Goal: Task Accomplishment & Management: Use online tool/utility

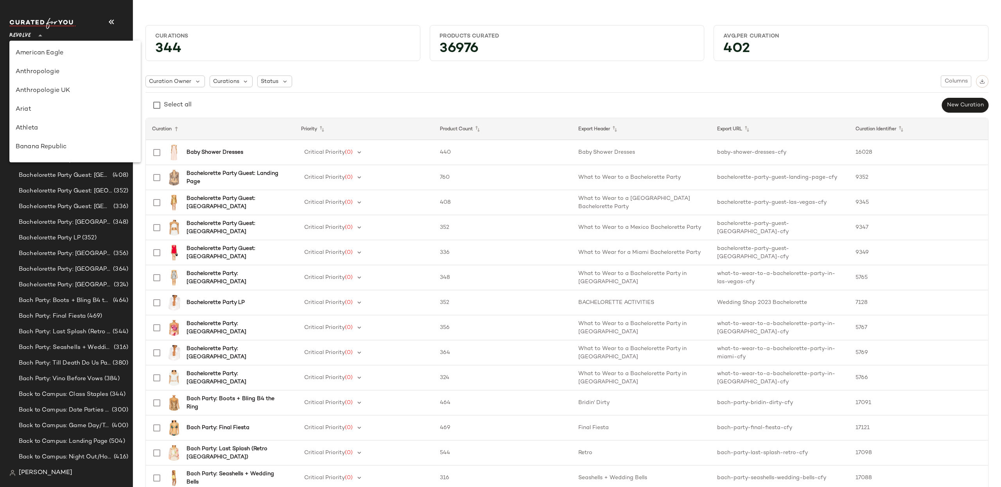
click at [44, 37] on icon at bounding box center [40, 35] width 9 height 9
click at [138, 108] on div "Curations 344 Products Curated 36976 Avg.per Curation 402 Curation Owner Curati…" at bounding box center [567, 250] width 868 height 474
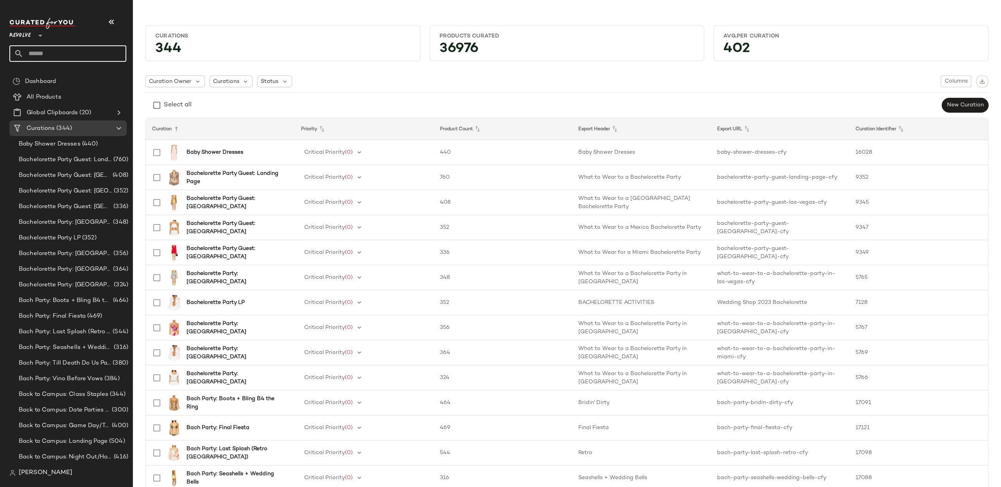
click at [65, 47] on input "text" at bounding box center [74, 53] width 103 height 16
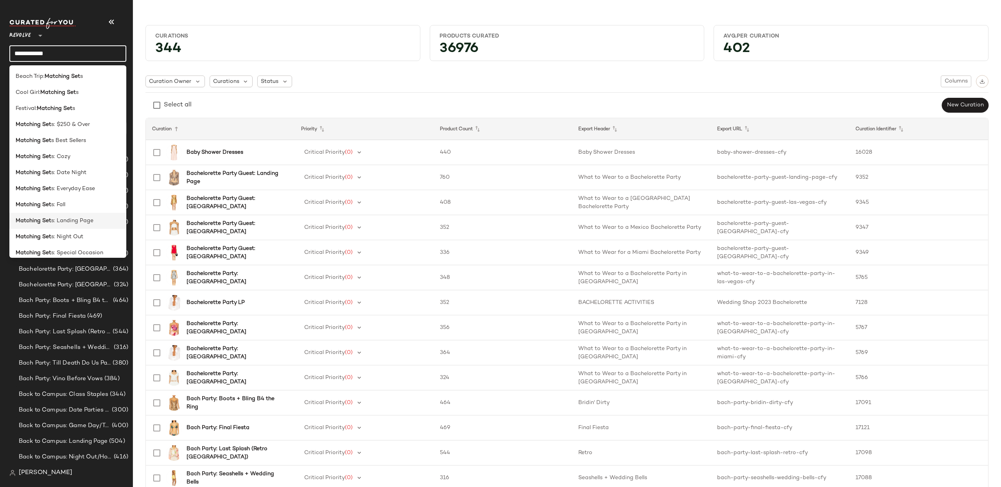
type input "**********"
click at [99, 222] on div "Matching Set s: Landing Page" at bounding box center [68, 221] width 104 height 8
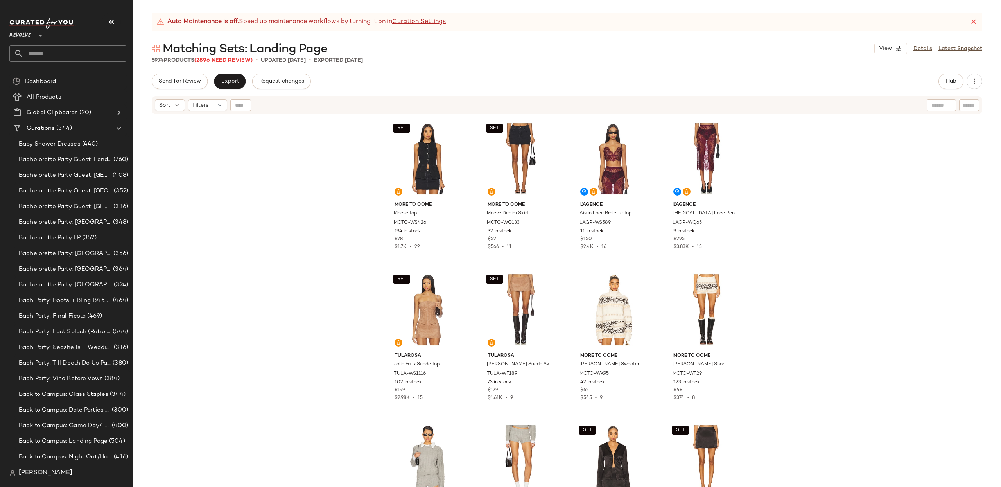
click at [829, 192] on div "SET MORE TO COME Maeve Top MOTO-WS426 194 in stock $78 $1.7K • 22 SET MORE TO C…" at bounding box center [567, 310] width 868 height 391
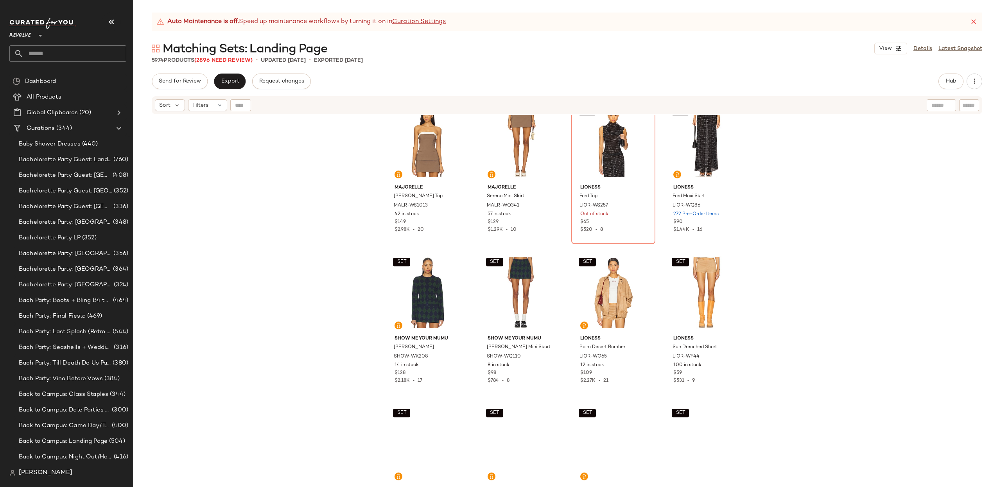
scroll to position [1399, 0]
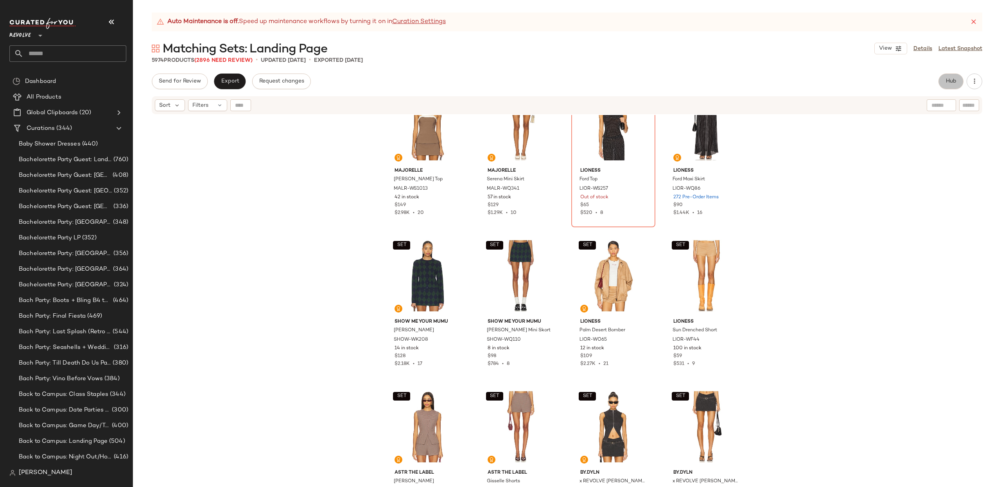
click at [950, 79] on span "Hub" at bounding box center [951, 81] width 11 height 6
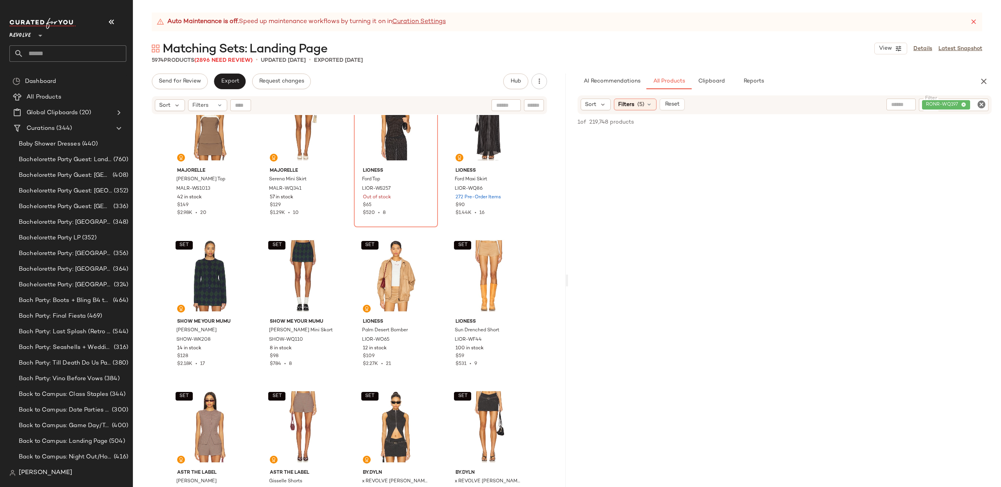
click at [982, 105] on icon "Clear Filter" at bounding box center [981, 104] width 9 height 9
click at [641, 102] on span "(5)" at bounding box center [640, 105] width 7 height 8
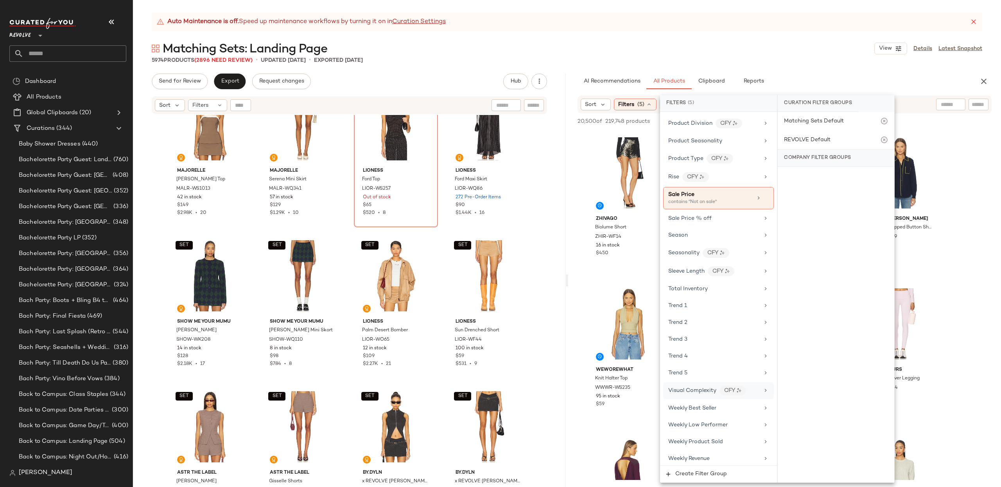
scroll to position [754, 0]
click at [144, 72] on div "Auto Maintenance is off. Speed up maintenance workflows by turning it on in Cur…" at bounding box center [567, 250] width 868 height 474
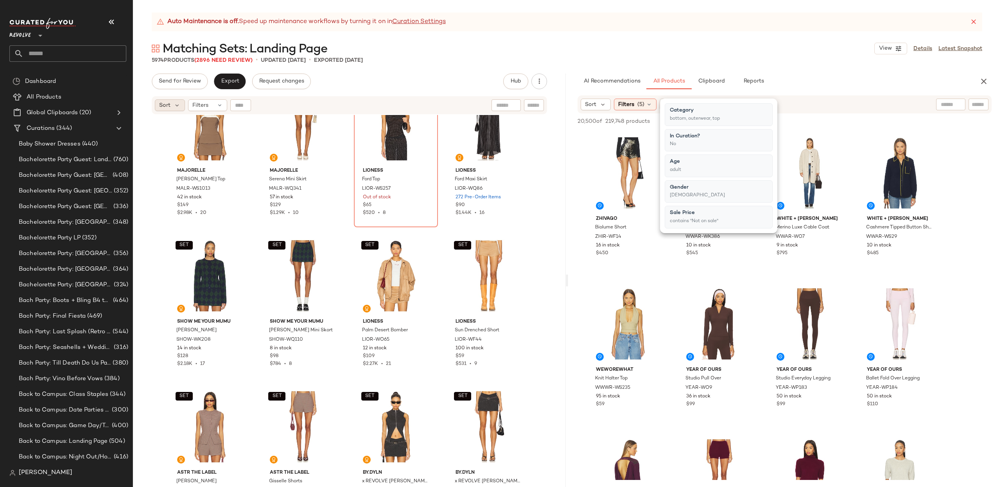
click at [167, 104] on span "Sort" at bounding box center [164, 105] width 11 height 8
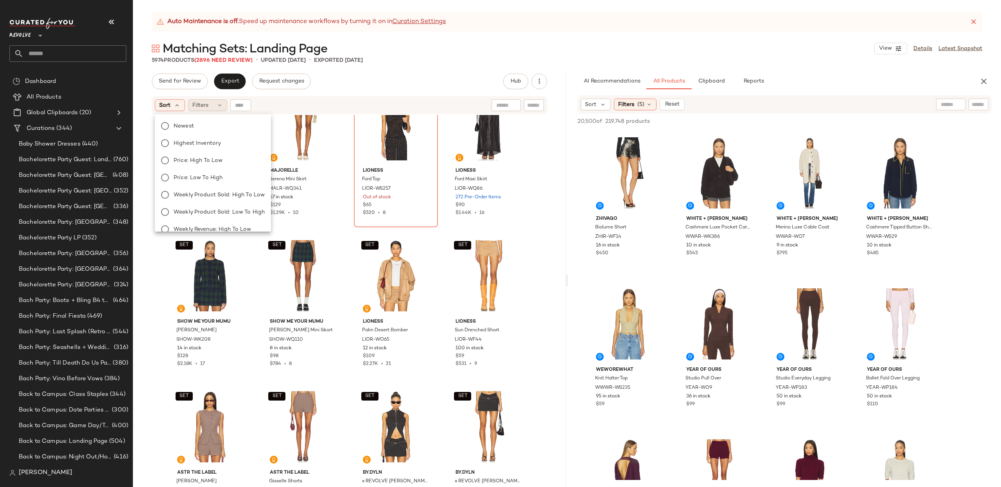
click at [218, 104] on icon at bounding box center [220, 105] width 6 height 6
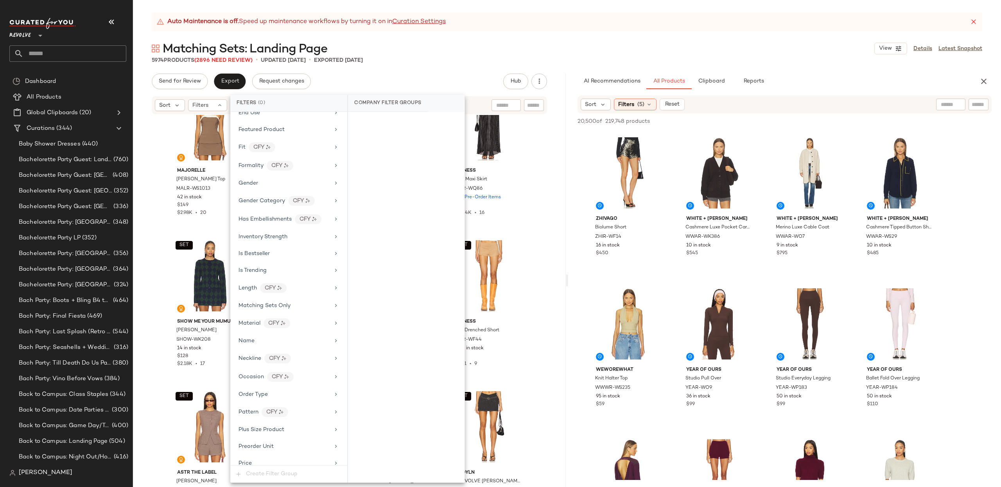
scroll to position [332, 0]
click at [291, 257] on div "Is Bestseller" at bounding box center [284, 252] width 91 height 8
click at [368, 179] on div "true" at bounding box center [406, 179] width 117 height 19
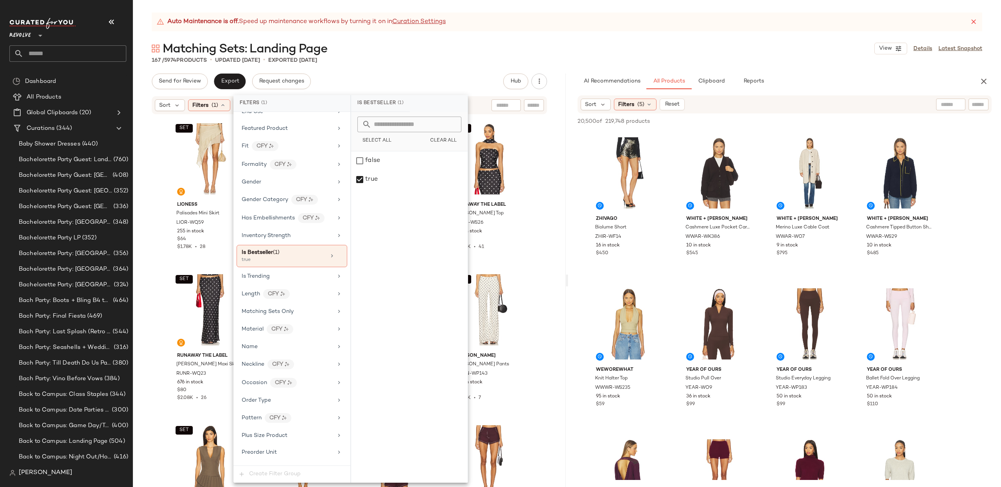
click at [130, 44] on div "Revolve **" at bounding box center [70, 40] width 123 height 48
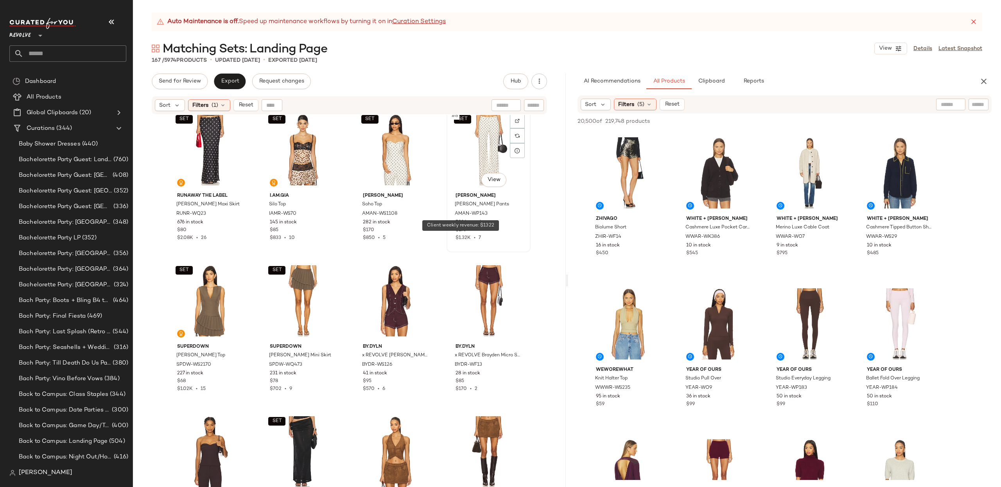
scroll to position [0, 0]
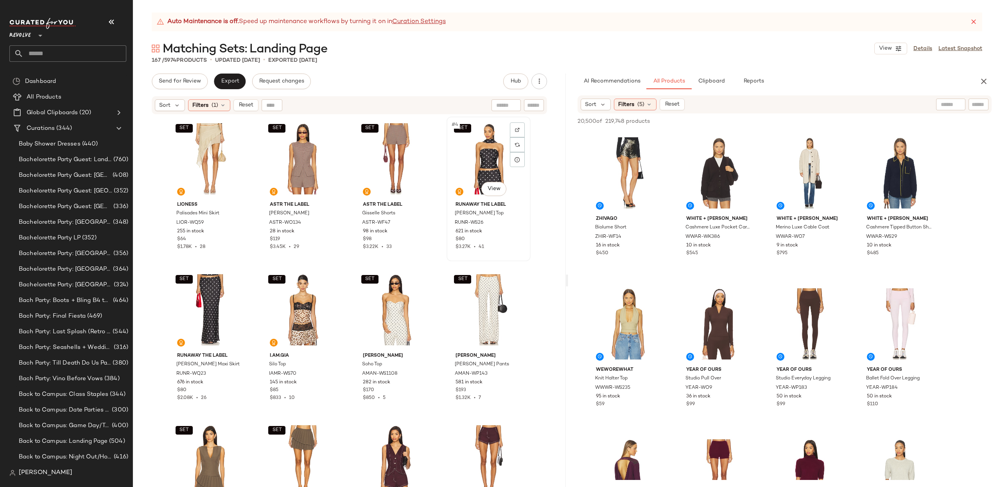
click at [493, 147] on div "SET #4 View" at bounding box center [488, 158] width 79 height 79
click at [194, 322] on div "SET #5 View" at bounding box center [210, 309] width 79 height 79
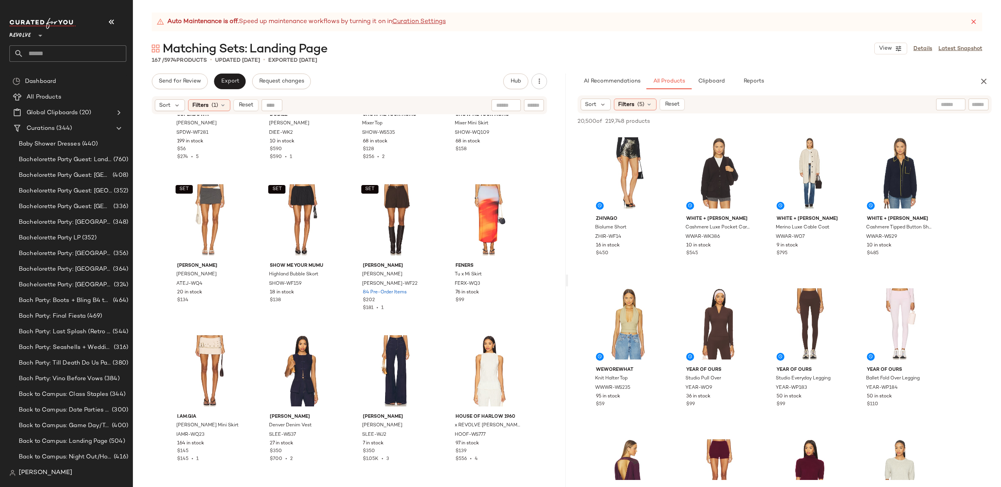
scroll to position [1006, 0]
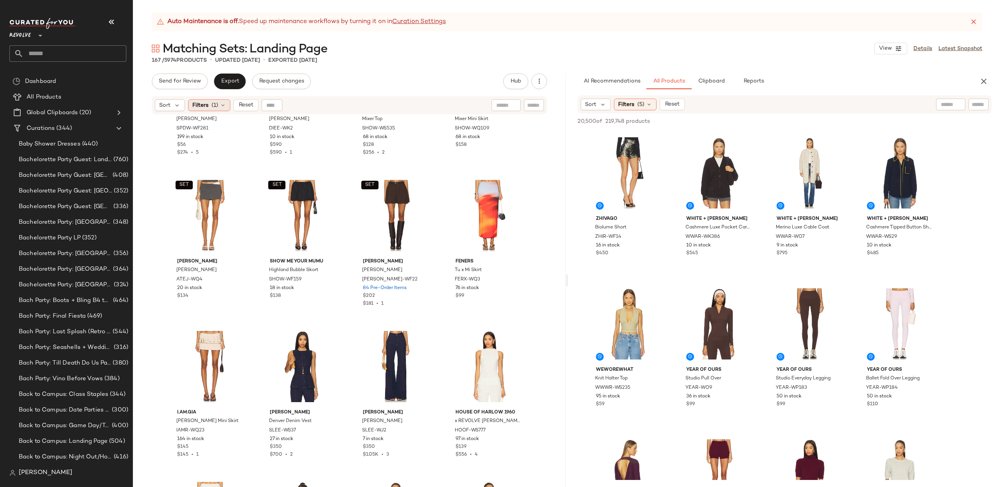
click at [219, 105] on div "Filters (1)" at bounding box center [209, 105] width 42 height 12
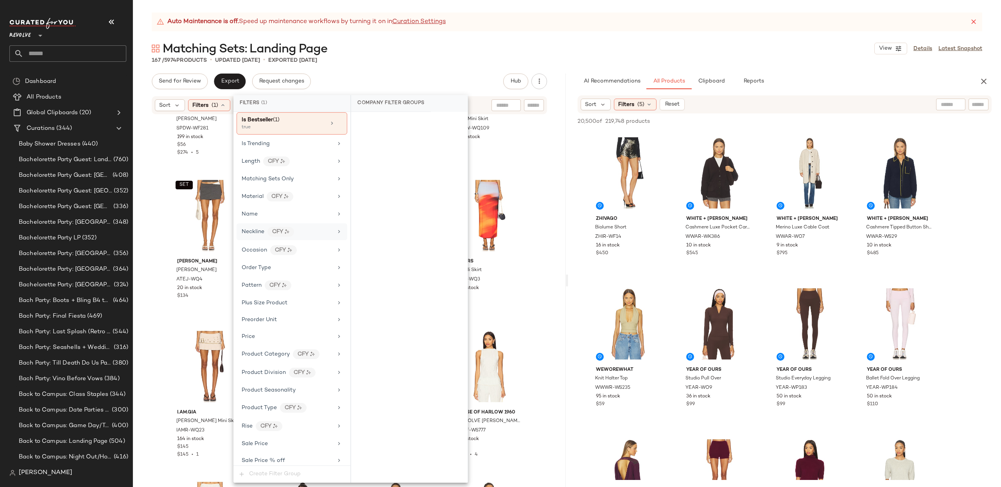
scroll to position [424, 0]
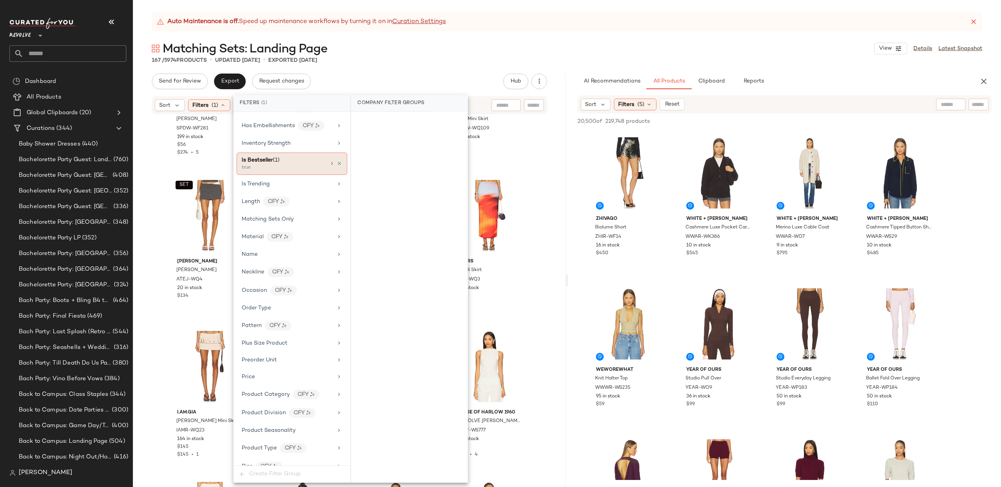
click at [337, 166] on icon at bounding box center [339, 163] width 5 height 5
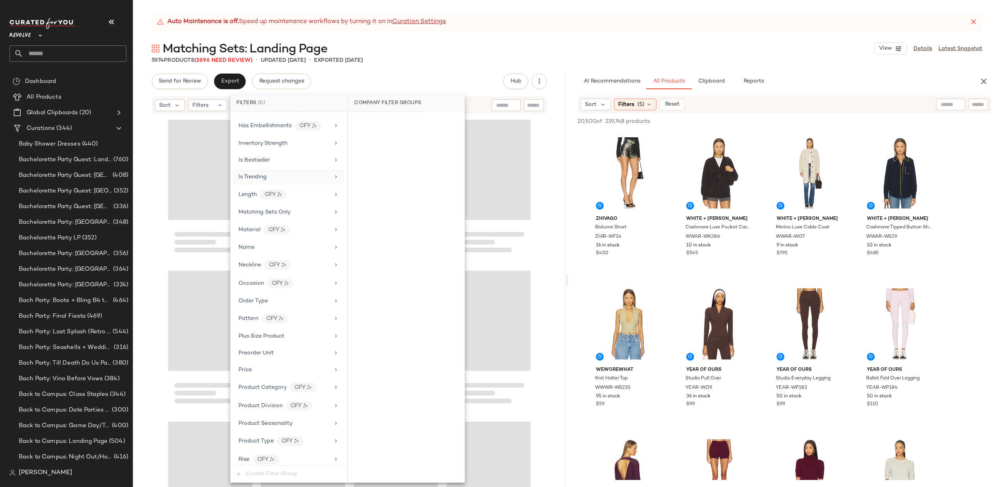
click at [282, 181] on div "Is Trending" at bounding box center [284, 177] width 91 height 8
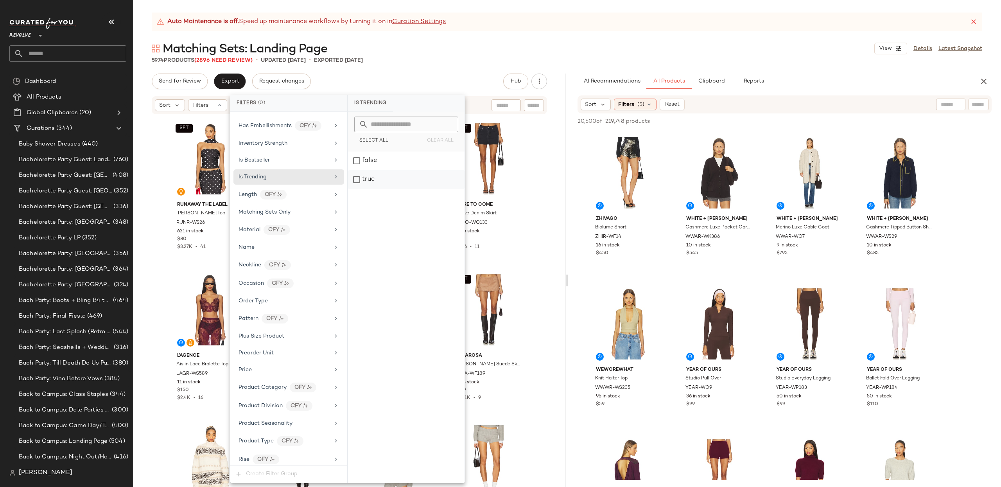
click at [361, 180] on div "true" at bounding box center [406, 179] width 117 height 19
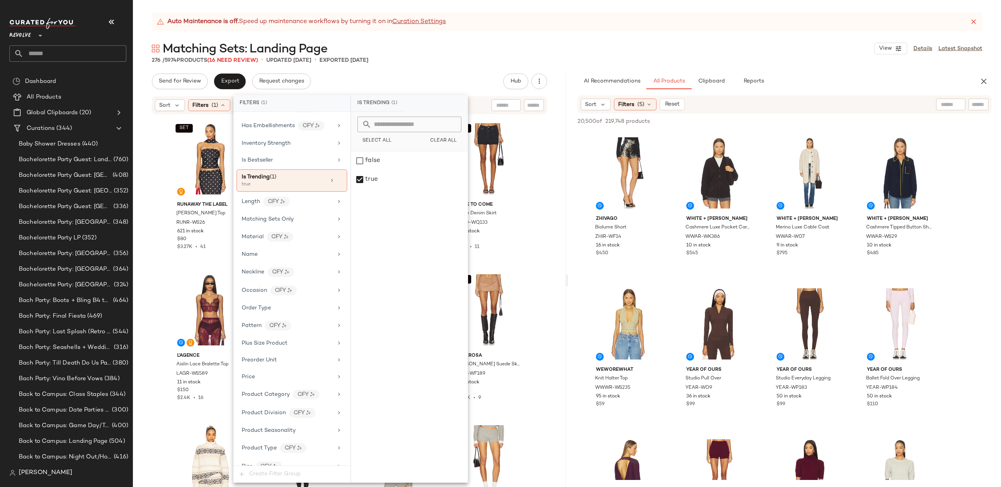
click at [137, 58] on div "276 / 5974 Products (16 Need Review) • updated [DATE] • Exported [DATE]" at bounding box center [567, 60] width 868 height 8
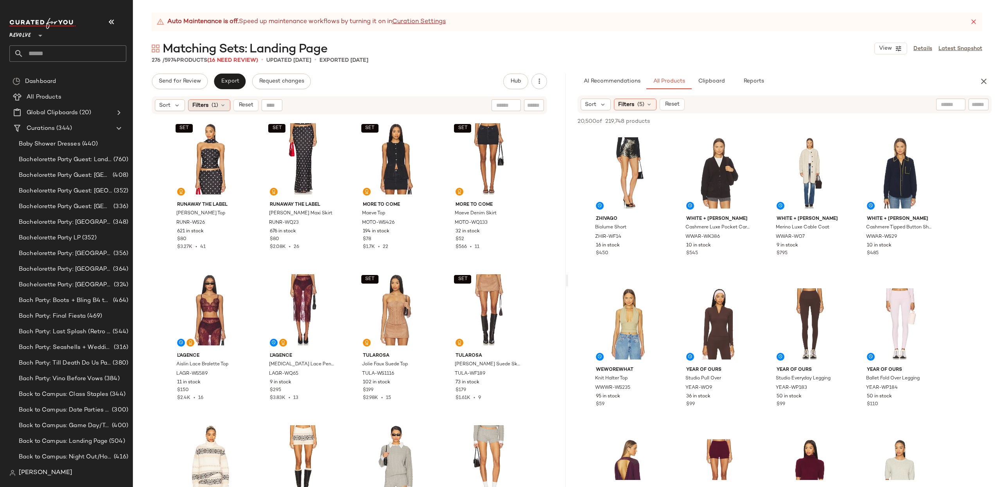
click at [202, 103] on span "Filters" at bounding box center [200, 105] width 16 height 8
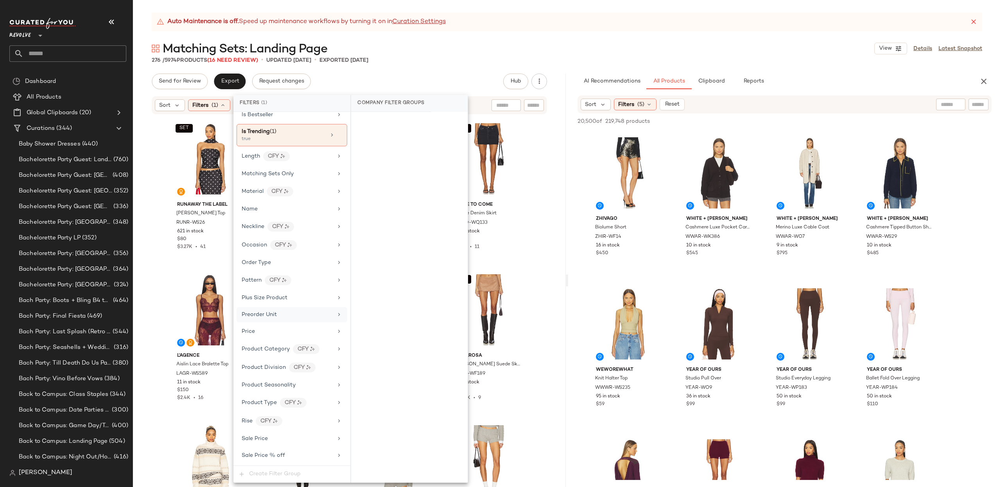
scroll to position [353, 0]
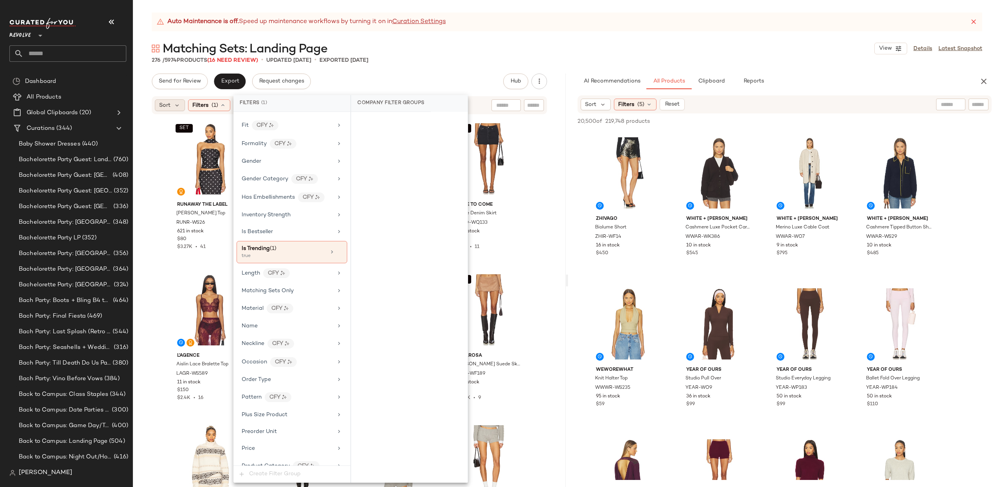
click at [172, 103] on div "Sort" at bounding box center [170, 105] width 30 height 12
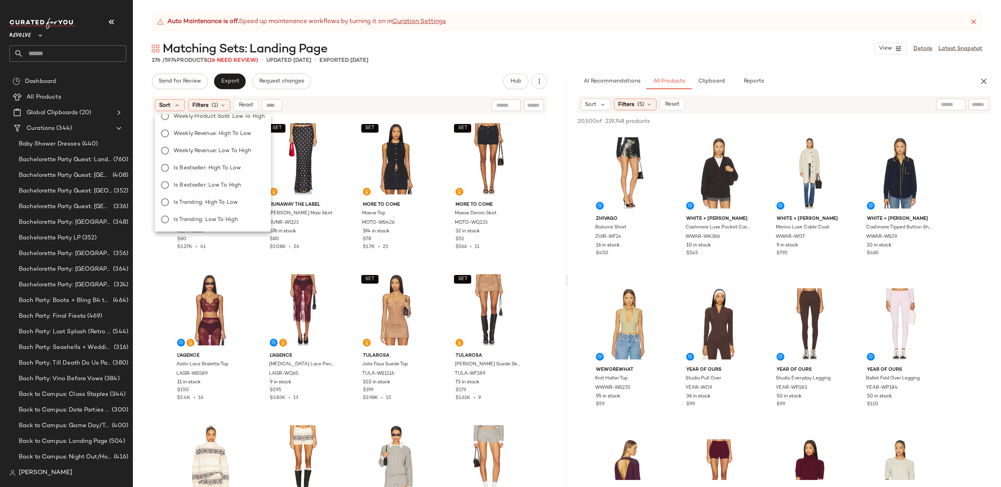
scroll to position [109, 0]
click at [204, 189] on span "Is Trending: High to Low" at bounding box center [206, 189] width 64 height 8
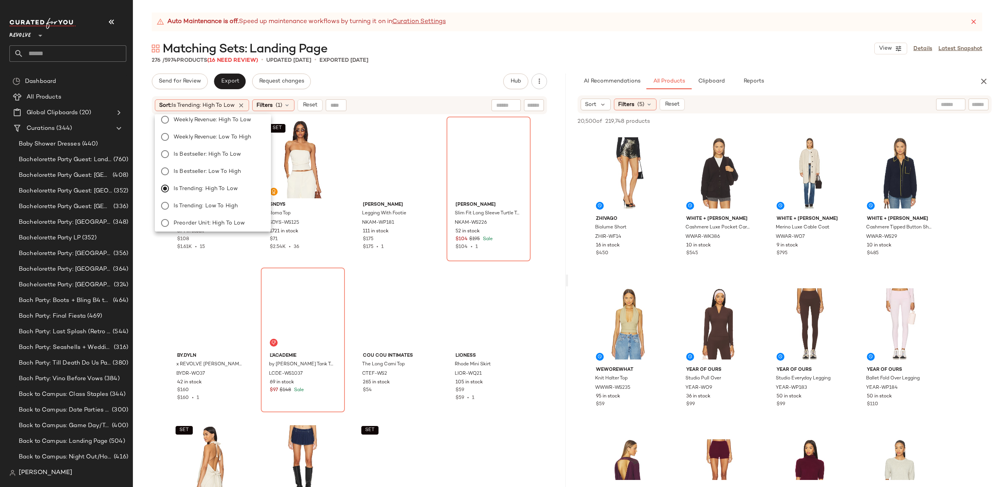
click at [145, 41] on div "Matching Sets: Landing Page View Details Latest Snapshot" at bounding box center [567, 49] width 868 height 16
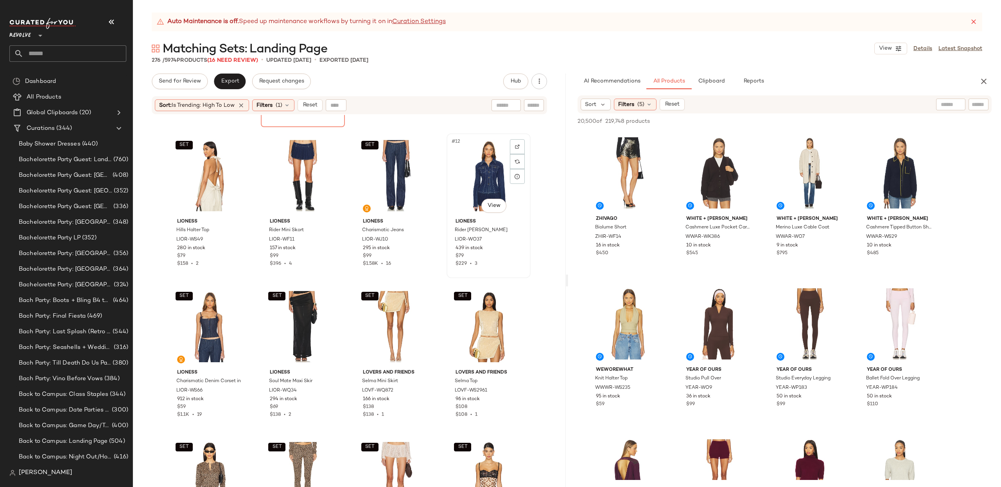
scroll to position [292, 0]
click at [375, 176] on div "SET #11 View" at bounding box center [396, 175] width 79 height 79
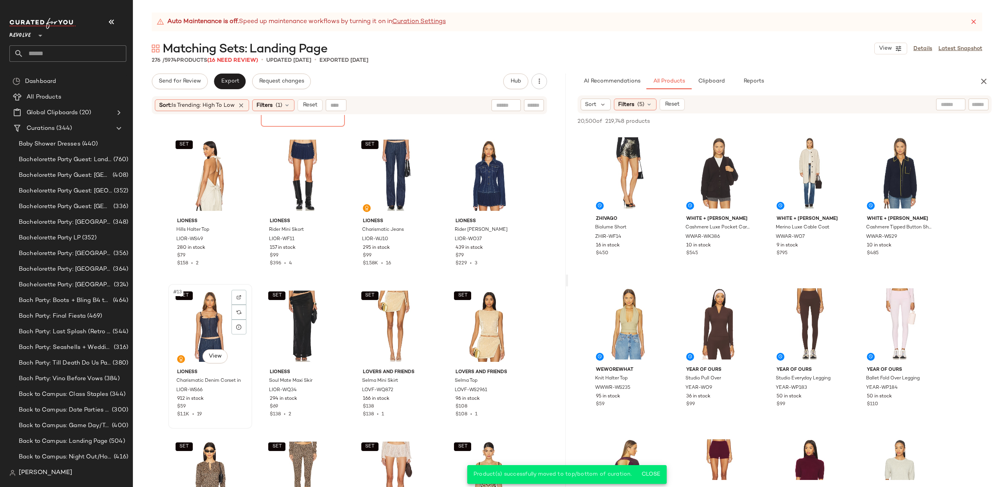
click at [194, 315] on div "SET #13 View" at bounding box center [210, 326] width 79 height 79
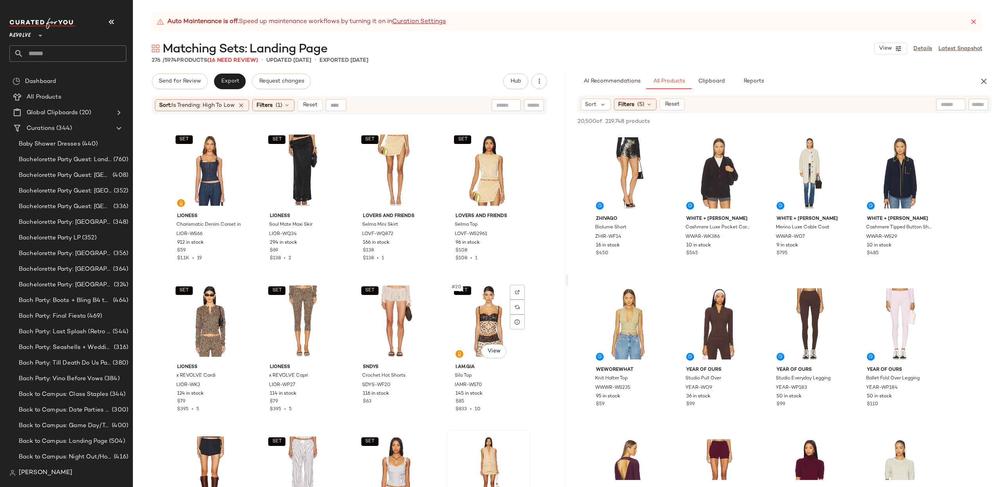
scroll to position [432, 0]
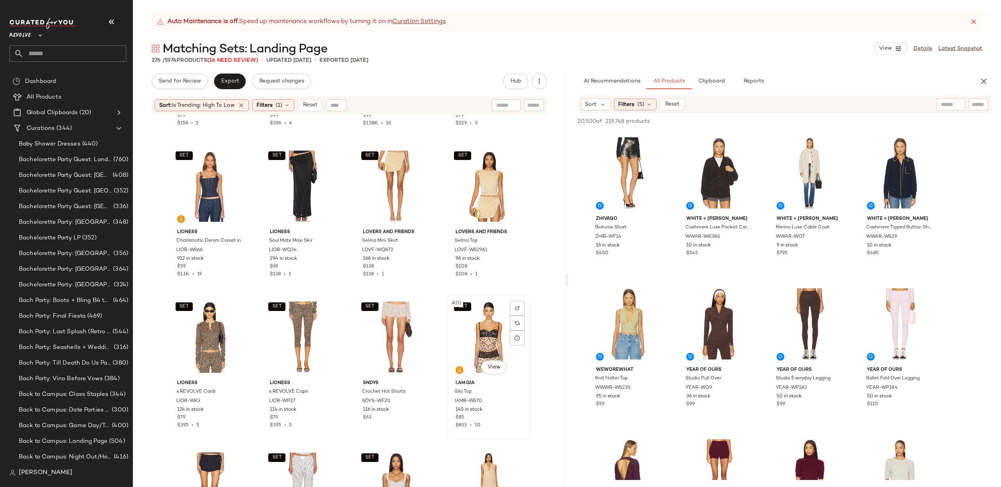
click at [479, 323] on div "SET #20 View" at bounding box center [488, 337] width 79 height 79
drag, startPoint x: 192, startPoint y: 325, endPoint x: 234, endPoint y: 321, distance: 42.8
click at [192, 325] on div "SET #17 View" at bounding box center [210, 337] width 79 height 79
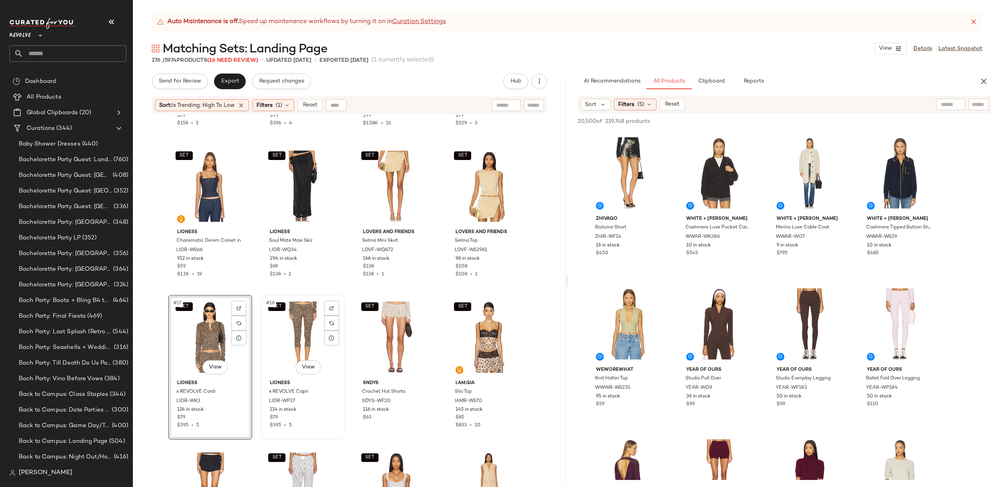
click at [273, 323] on div "SET #18 View" at bounding box center [303, 337] width 79 height 79
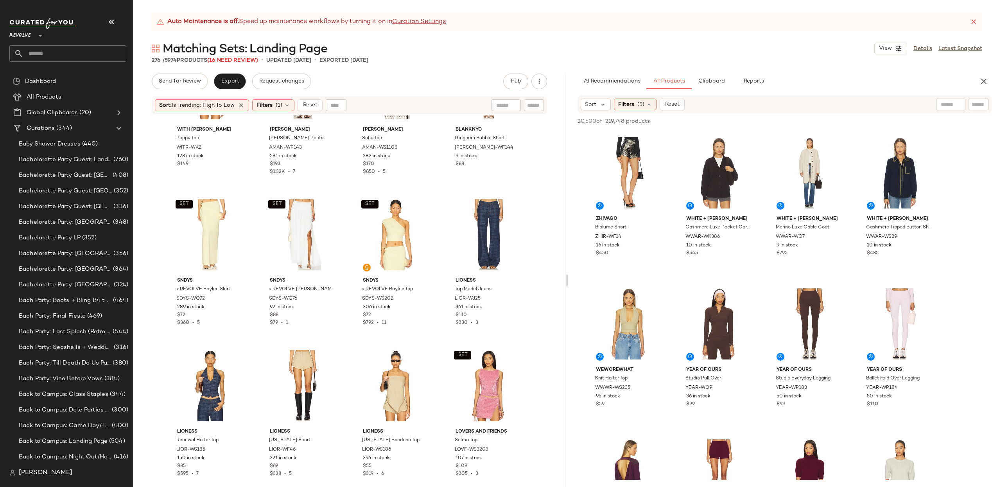
scroll to position [3252, 0]
click at [474, 233] on div "#92 View" at bounding box center [488, 233] width 79 height 79
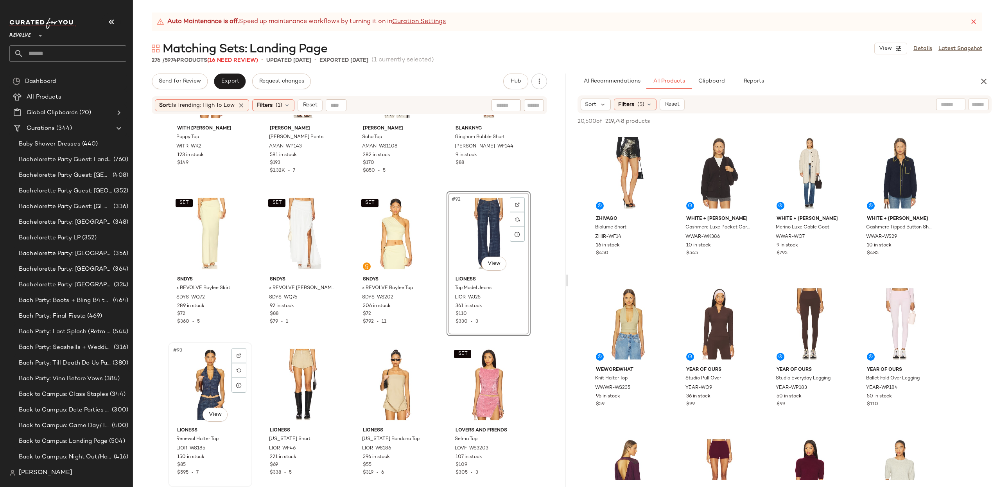
click at [192, 402] on div "#93 View" at bounding box center [210, 384] width 79 height 79
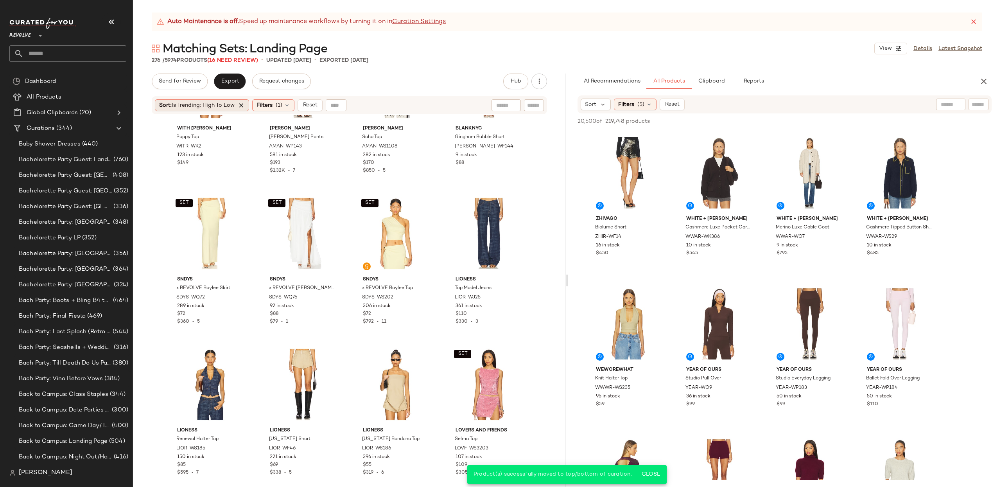
click at [243, 104] on icon at bounding box center [241, 105] width 7 height 7
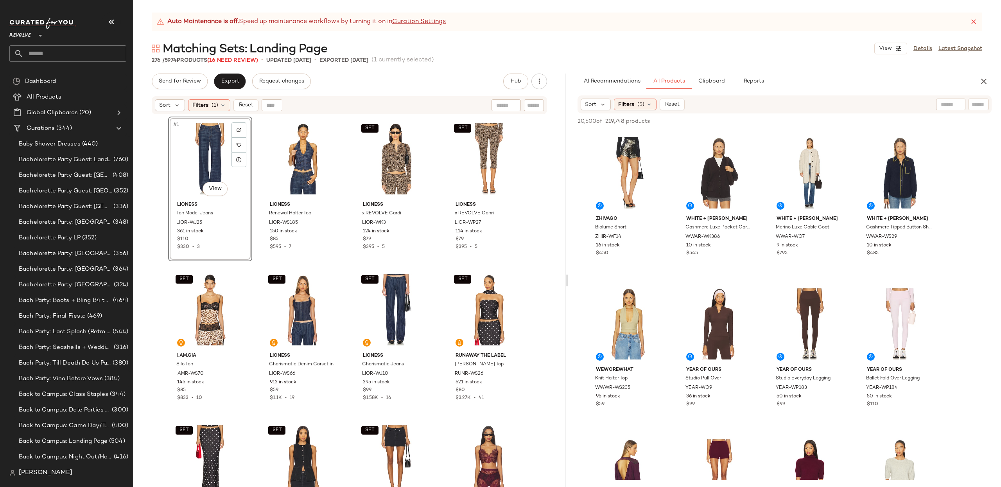
drag, startPoint x: 222, startPoint y: 104, endPoint x: 227, endPoint y: 96, distance: 9.7
click at [222, 105] on icon at bounding box center [223, 105] width 6 height 6
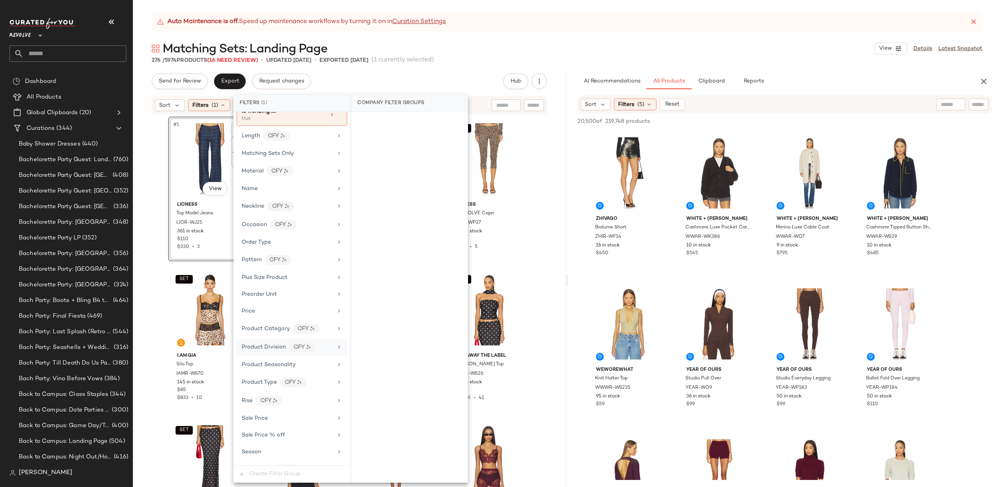
scroll to position [182, 0]
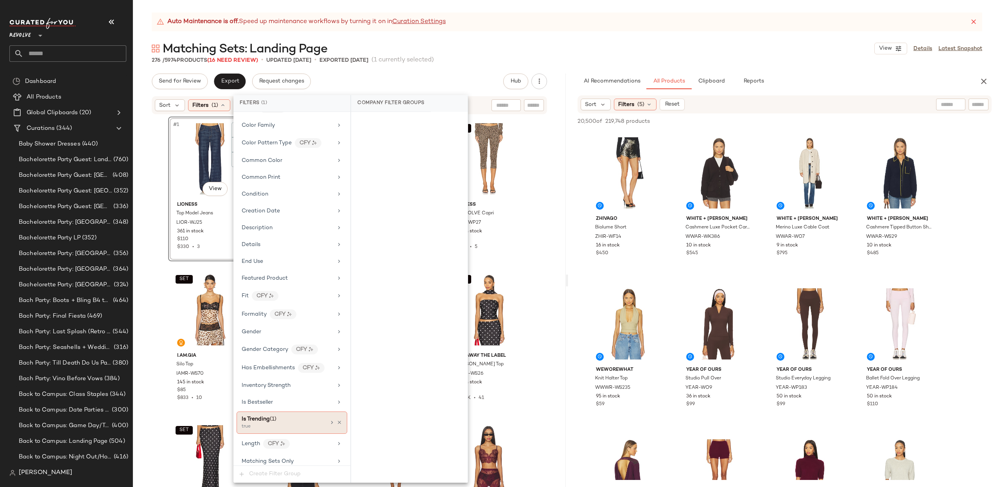
click at [337, 425] on icon at bounding box center [339, 422] width 5 height 5
click at [143, 54] on div "Matching Sets: Landing Page View Details Latest Snapshot" at bounding box center [567, 49] width 868 height 16
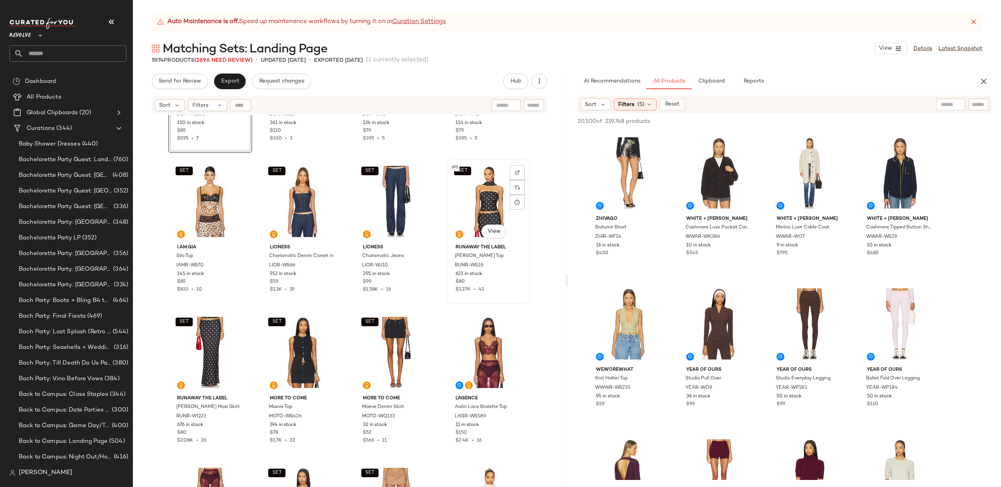
scroll to position [105, 0]
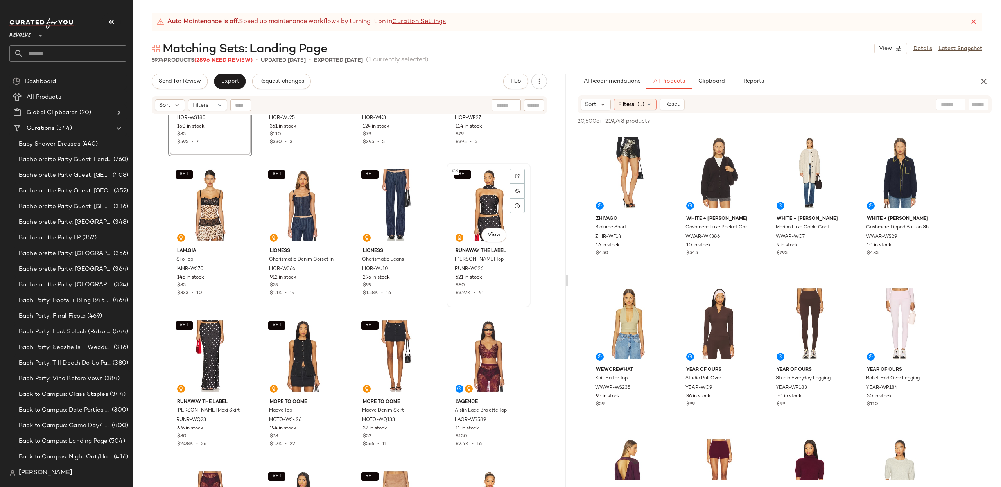
click at [487, 201] on div "SET #8 View" at bounding box center [488, 204] width 79 height 79
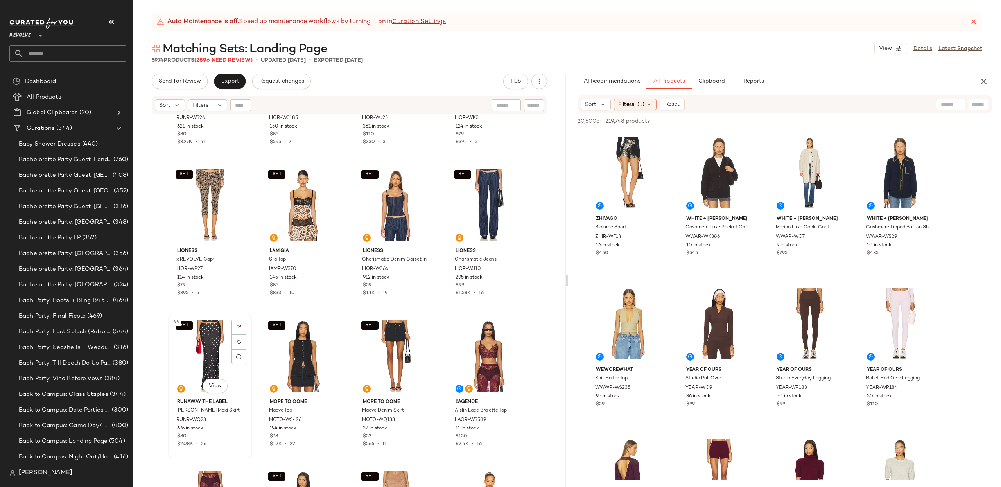
click at [214, 340] on div "SET #9 View" at bounding box center [210, 355] width 79 height 79
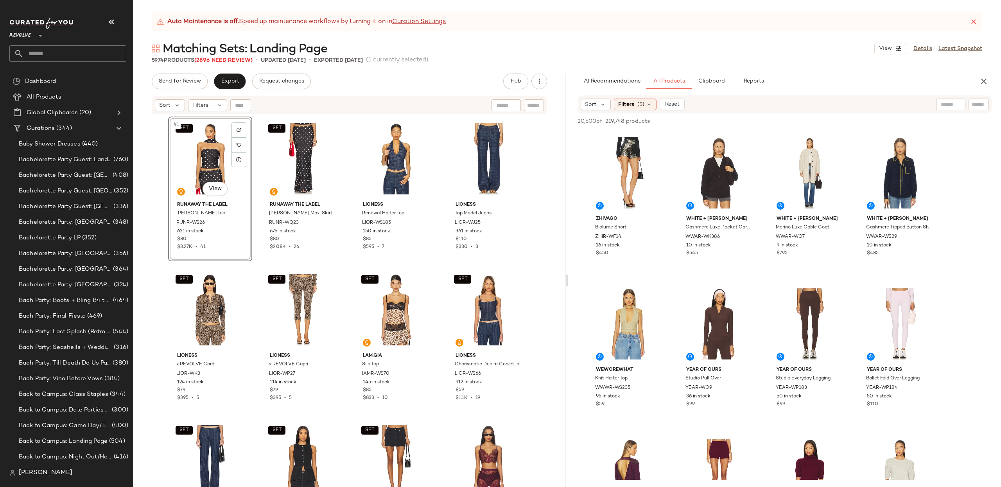
click at [497, 104] on input "text" at bounding box center [506, 105] width 20 height 8
type input "********"
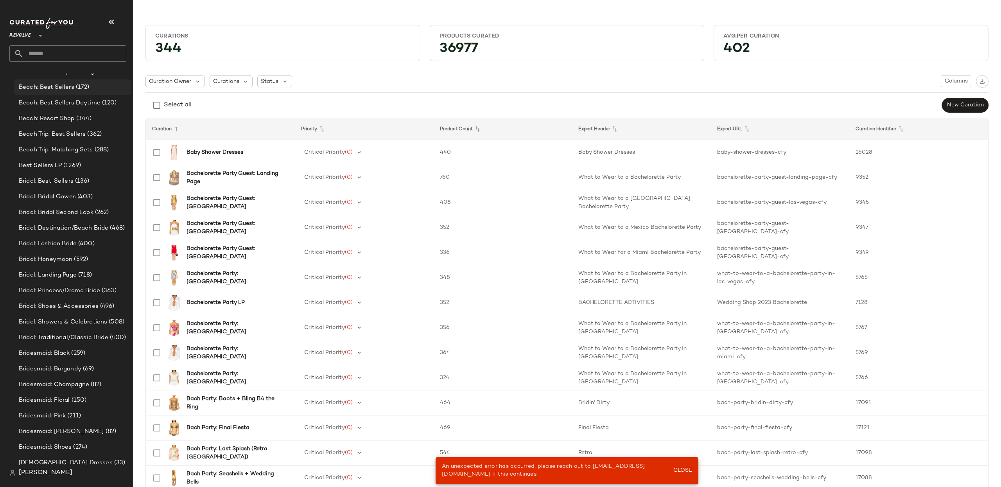
scroll to position [420, 0]
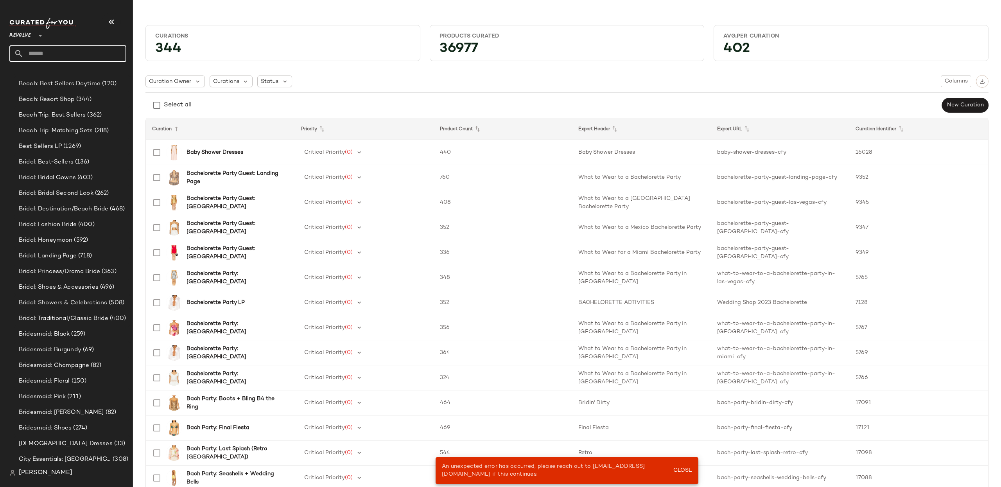
click at [86, 52] on input "text" at bounding box center [74, 53] width 103 height 16
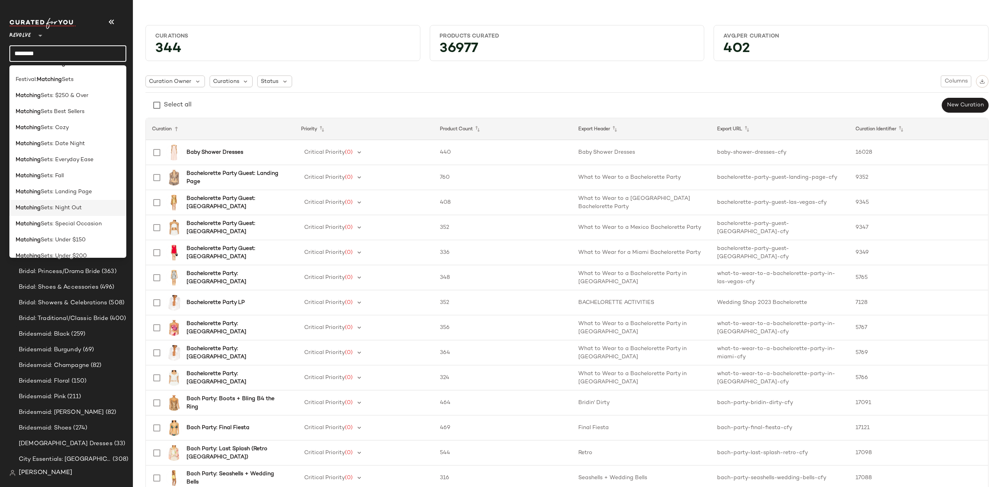
scroll to position [30, 0]
type input "********"
drag, startPoint x: 87, startPoint y: 194, endPoint x: 79, endPoint y: 192, distance: 8.2
click at [86, 194] on span "Sets: Landing Page" at bounding box center [66, 191] width 51 height 8
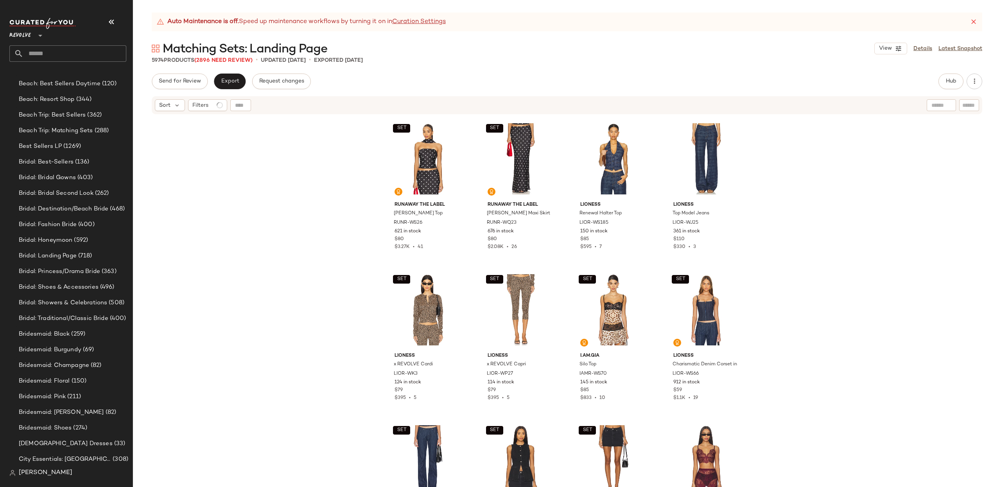
click at [971, 106] on input "text" at bounding box center [969, 105] width 14 height 8
type input "********"
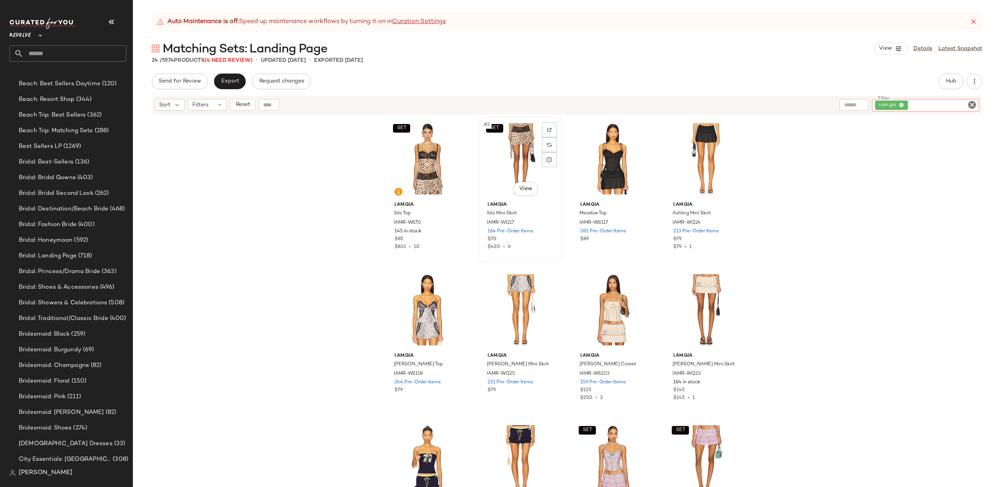
click at [505, 142] on div "SET #2 View" at bounding box center [520, 158] width 79 height 79
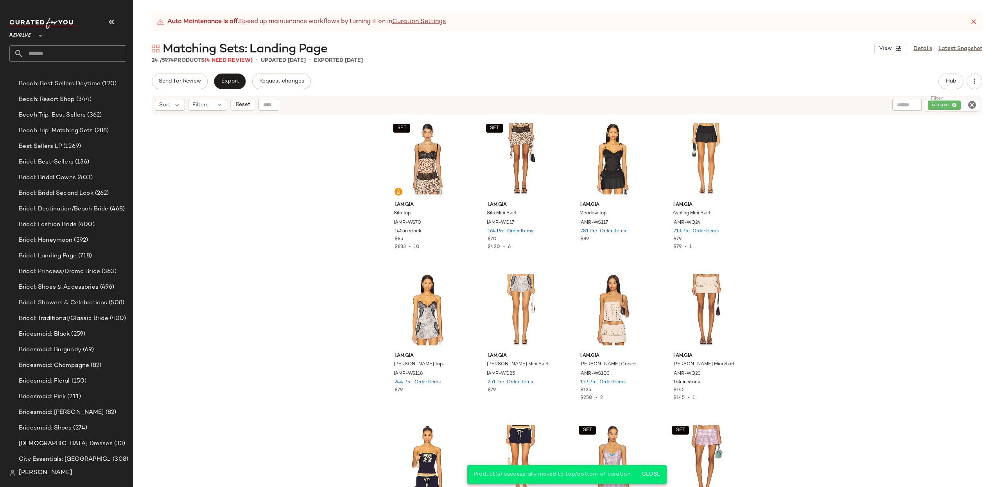
click at [973, 107] on icon "Clear Filter" at bounding box center [971, 104] width 9 height 9
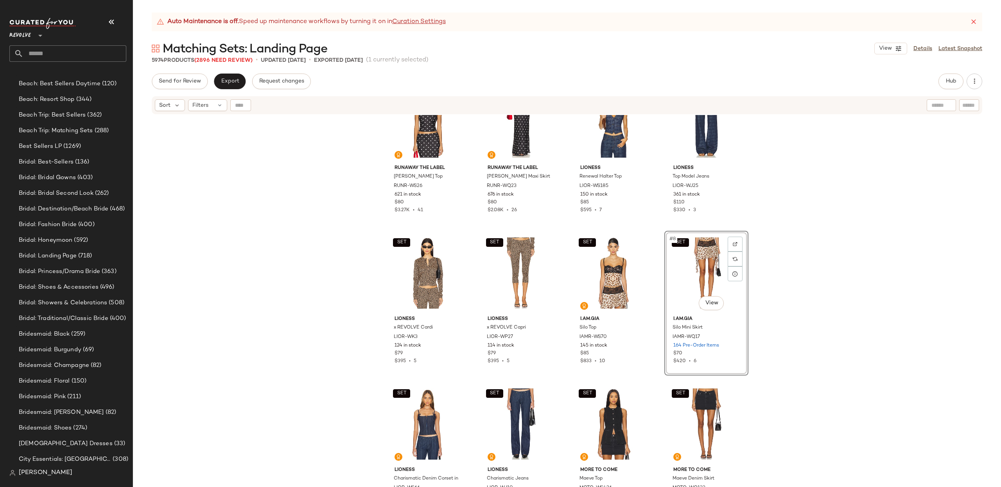
scroll to position [33, 0]
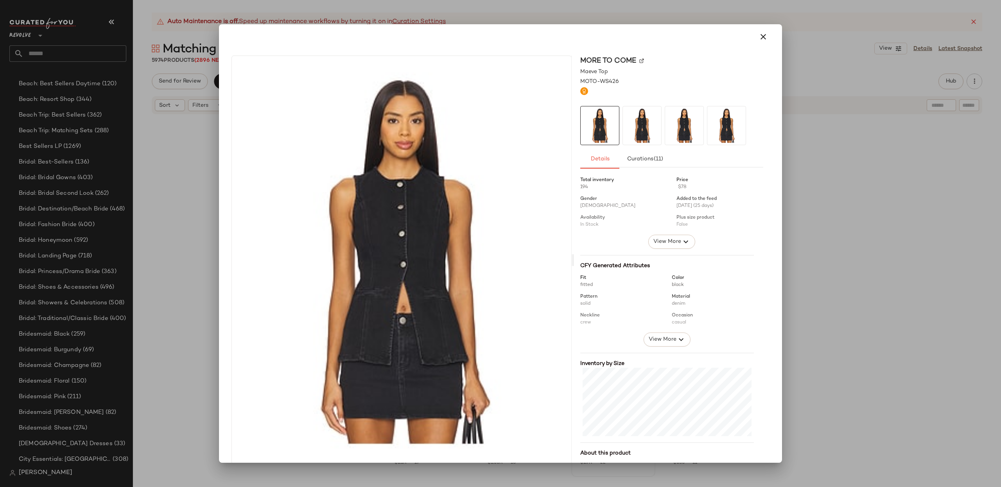
drag, startPoint x: 610, startPoint y: 404, endPoint x: 601, endPoint y: 269, distance: 135.9
click at [759, 33] on icon "button" at bounding box center [763, 36] width 9 height 9
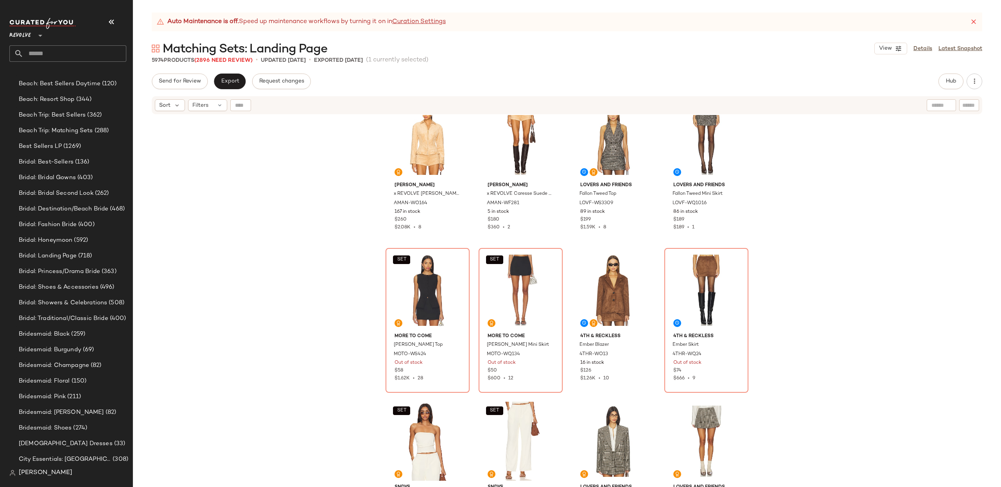
scroll to position [931, 0]
click at [454, 259] on img at bounding box center [456, 261] width 5 height 5
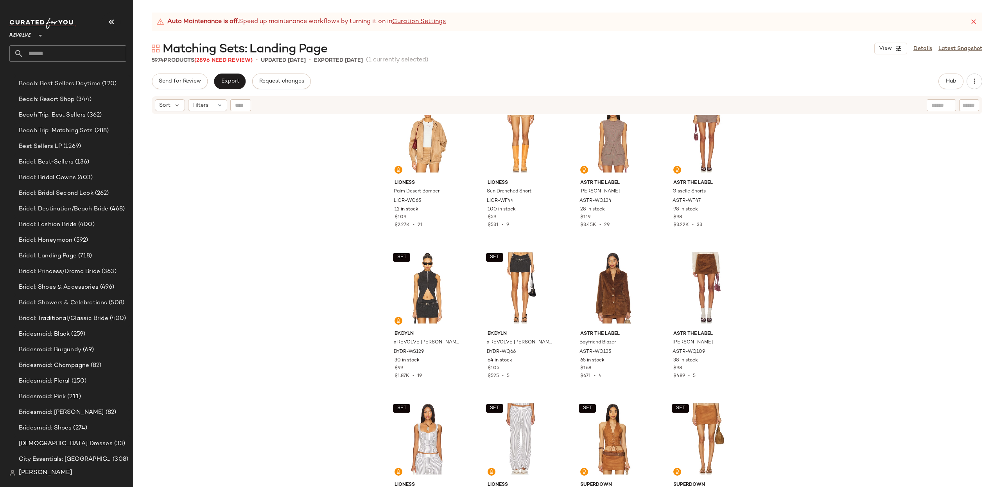
scroll to position [2134, 0]
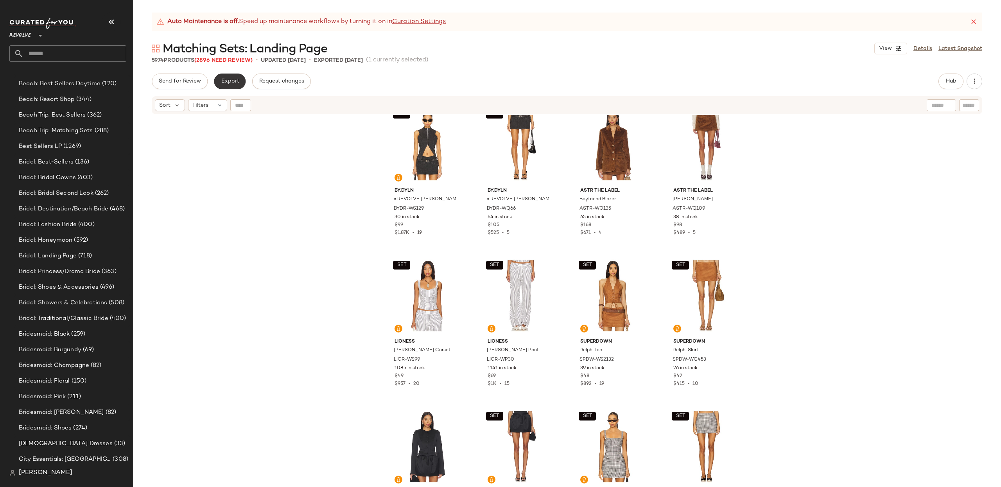
click at [229, 78] on span "Export" at bounding box center [230, 81] width 18 height 6
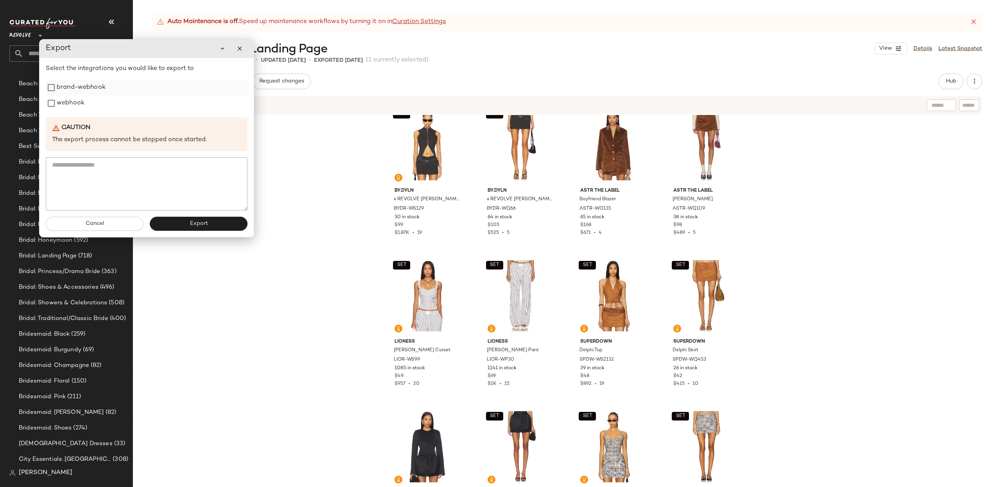
click at [68, 86] on label "brand-webhook" at bounding box center [81, 88] width 49 height 16
click at [70, 104] on label "webhook" at bounding box center [71, 103] width 28 height 16
click at [214, 222] on button "Export" at bounding box center [199, 224] width 98 height 14
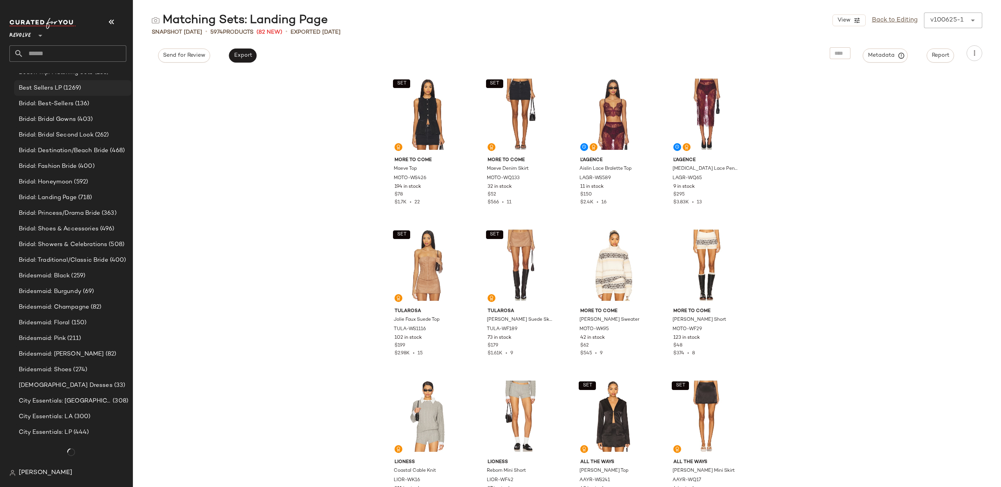
scroll to position [478, 0]
click at [63, 51] on input "text" at bounding box center [74, 53] width 103 height 16
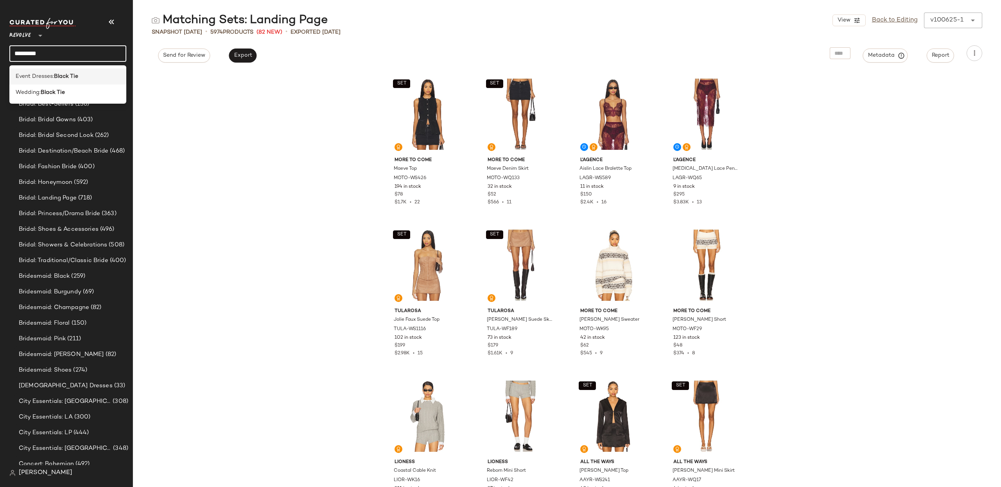
type input "*********"
click at [49, 76] on span "Event Dresses:" at bounding box center [35, 76] width 38 height 8
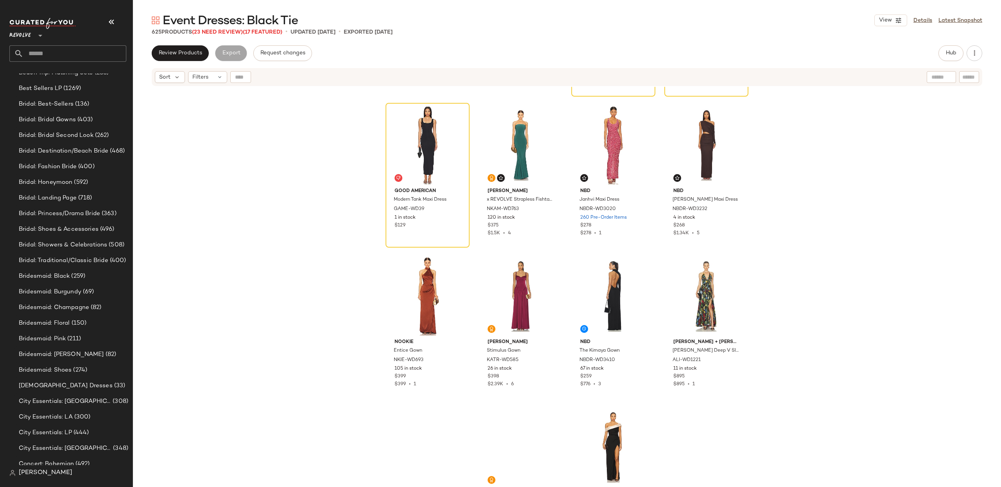
scroll to position [449, 0]
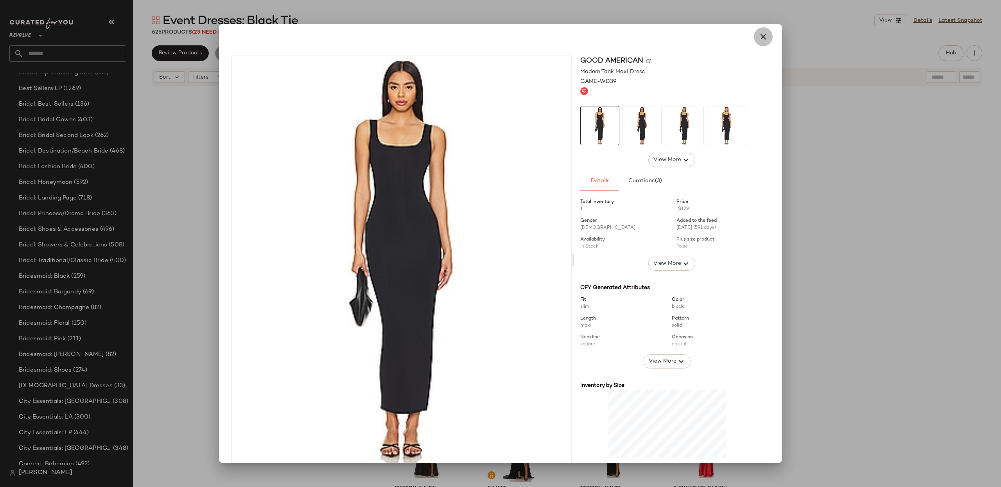
click at [759, 32] on icon "button" at bounding box center [763, 36] width 9 height 9
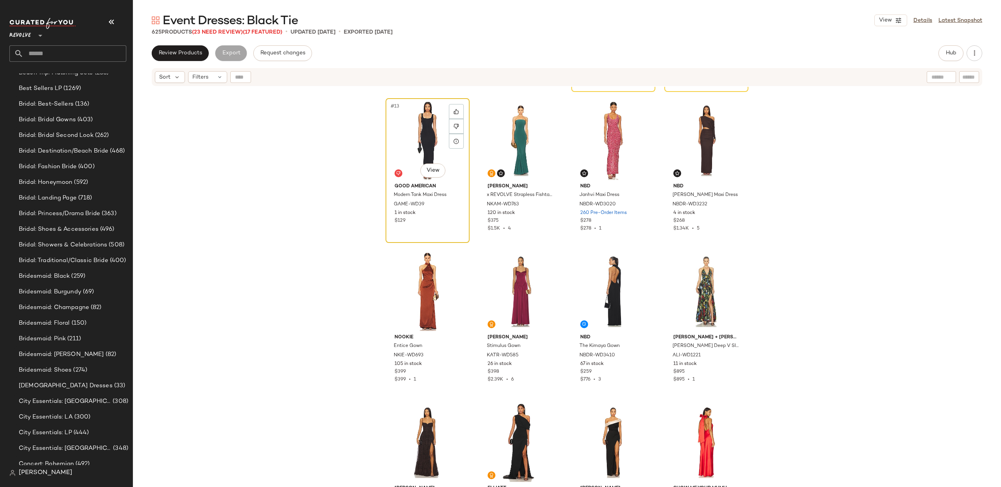
click at [418, 133] on div "#13 View" at bounding box center [427, 140] width 79 height 79
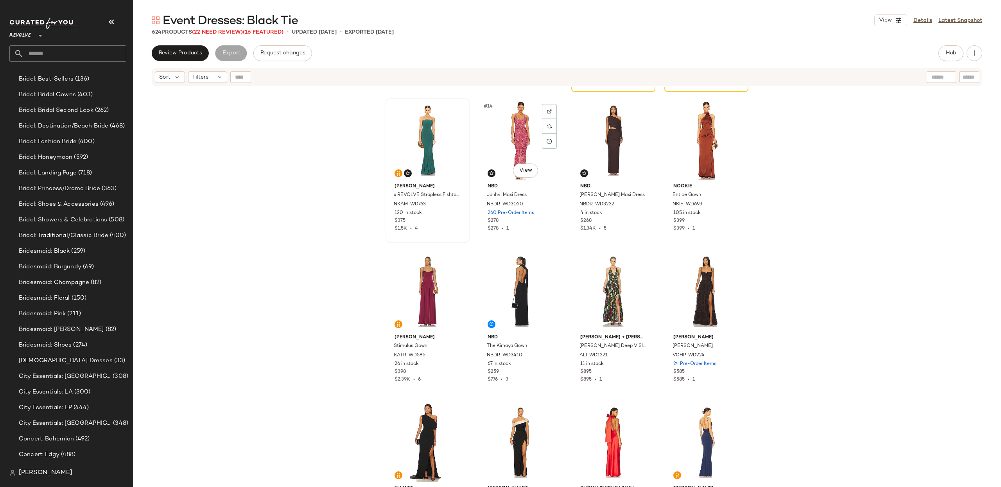
scroll to position [478, 0]
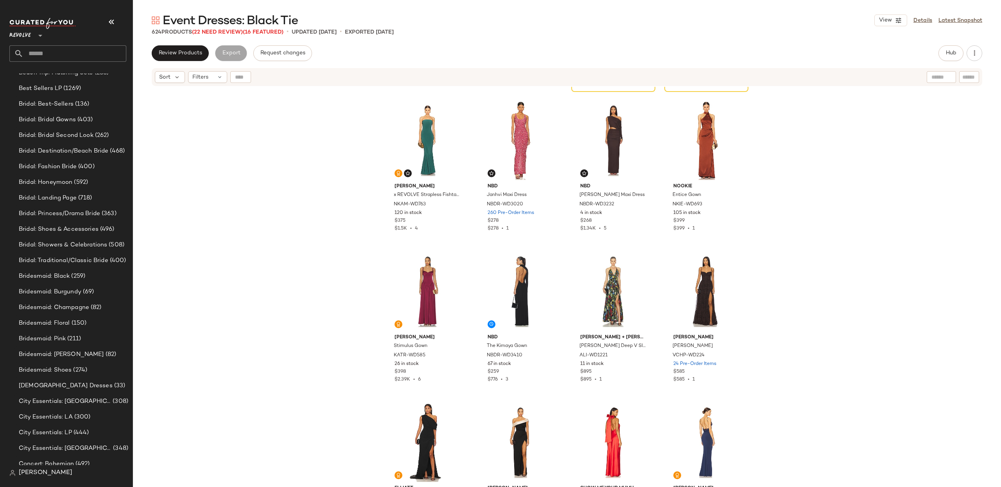
click at [838, 153] on div "LIKELY Morgette Gown LIKR-WD868 4 in stock $498 $1.99K • 4 [PERSON_NAME] Gown M…" at bounding box center [567, 297] width 868 height 420
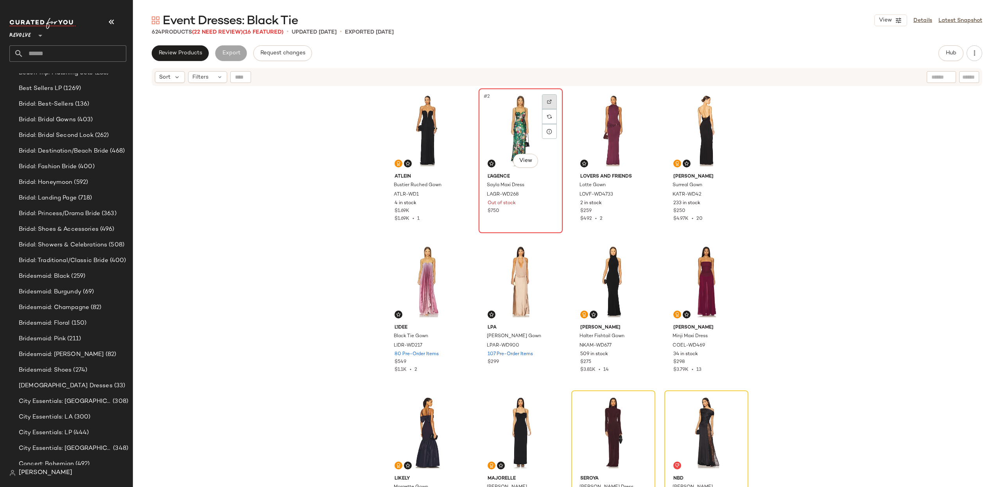
click at [552, 97] on div at bounding box center [549, 101] width 15 height 15
click at [457, 97] on div at bounding box center [456, 101] width 15 height 15
click at [924, 114] on div "Atlein Bustier Ruched Gown ATLR-WD1 4 in stock $1.69K $1.69K • 1 L'AGENCE Sayla…" at bounding box center [567, 297] width 868 height 420
click at [645, 103] on div at bounding box center [642, 101] width 15 height 15
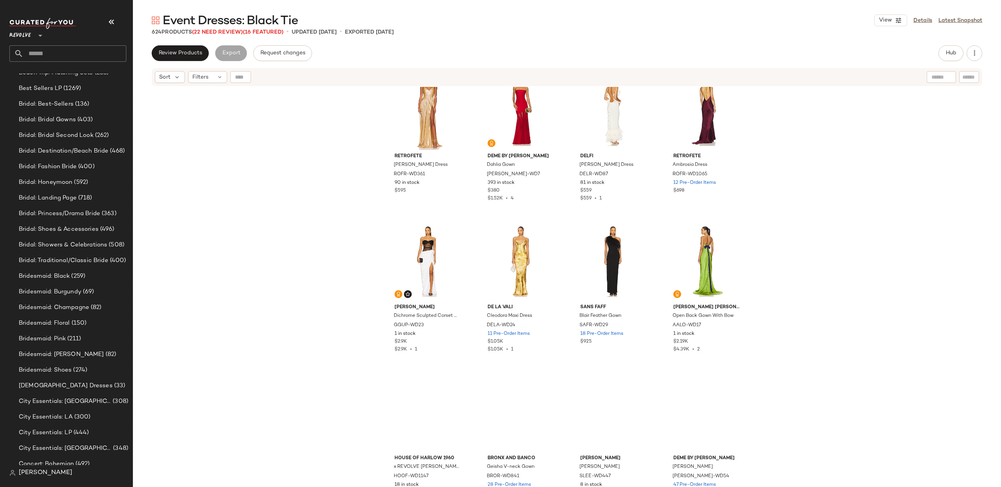
scroll to position [937, 0]
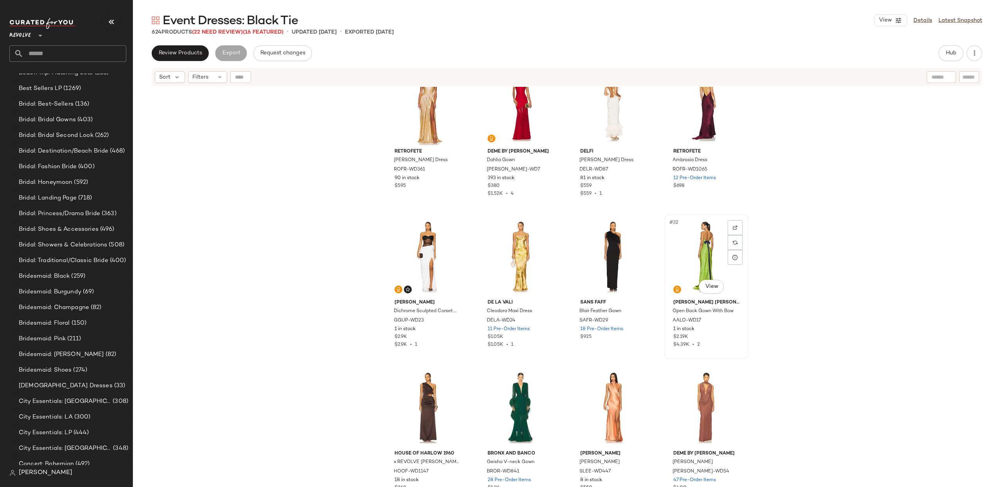
click at [702, 238] on div "#32 View" at bounding box center [706, 256] width 79 height 79
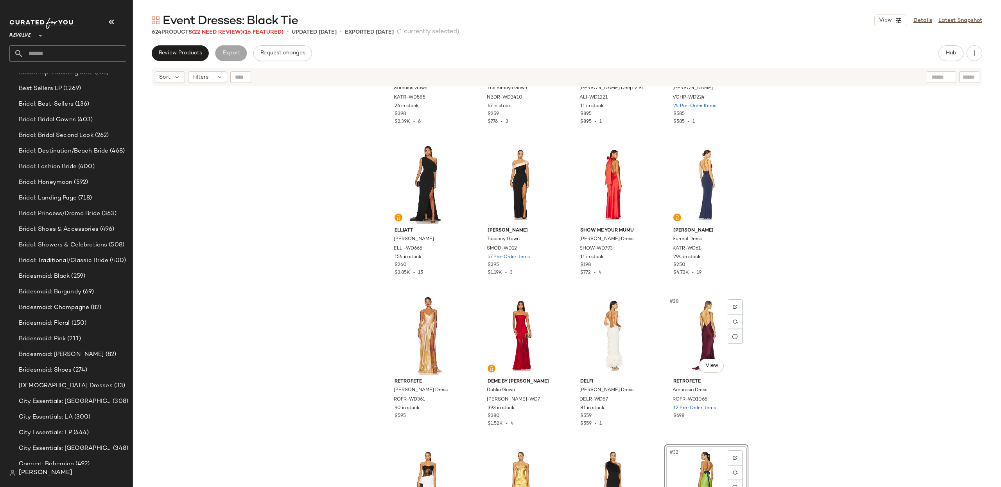
scroll to position [706, 0]
click at [841, 307] on div "[PERSON_NAME] Stimulus Gown KATR-WD585 26 in stock $398 $2.39K • 6 NBD The Kima…" at bounding box center [567, 297] width 868 height 420
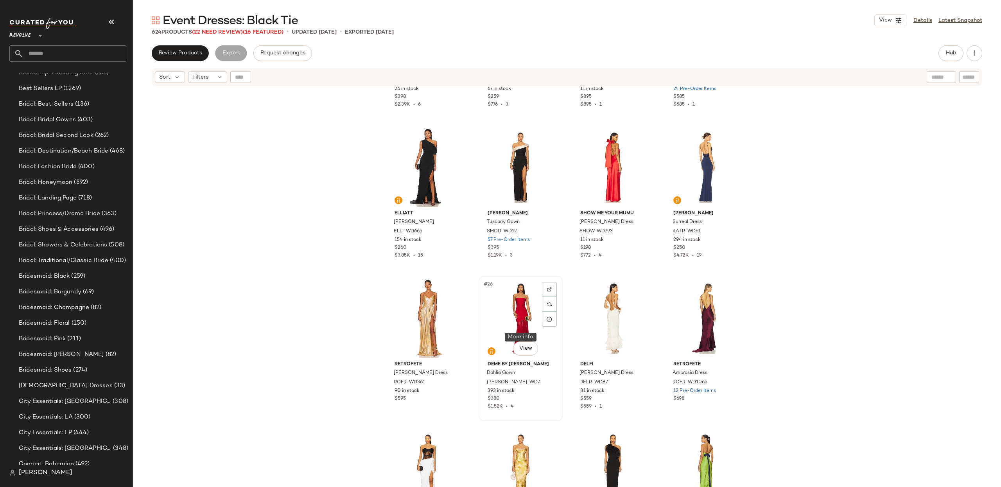
scroll to position [732, 0]
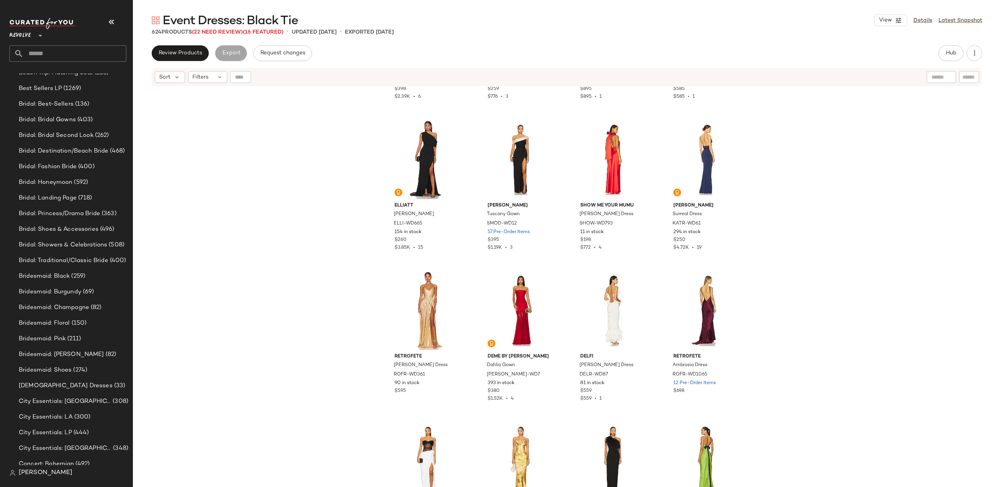
click at [840, 195] on div "[PERSON_NAME] Stimulus Gown KATR-WD585 26 in stock $398 $2.39K • 6 NBD The Kima…" at bounding box center [567, 297] width 868 height 420
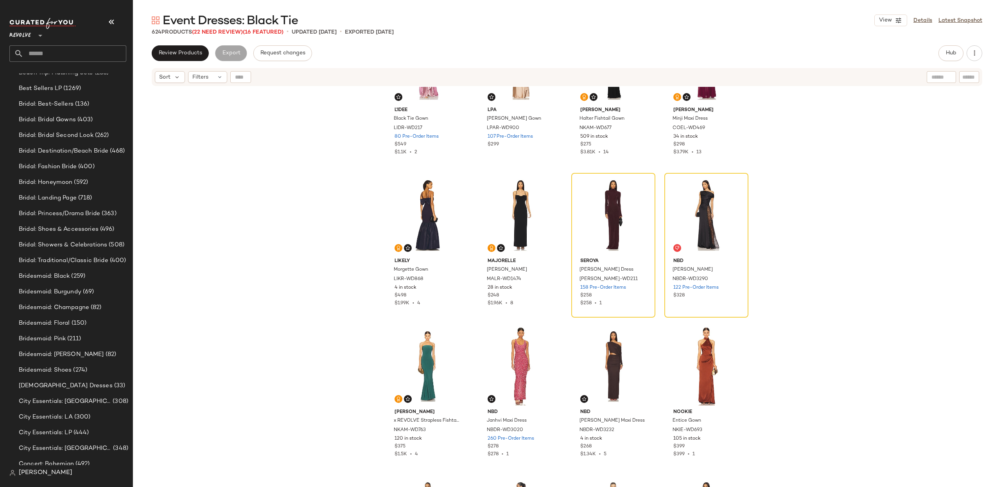
scroll to position [0, 0]
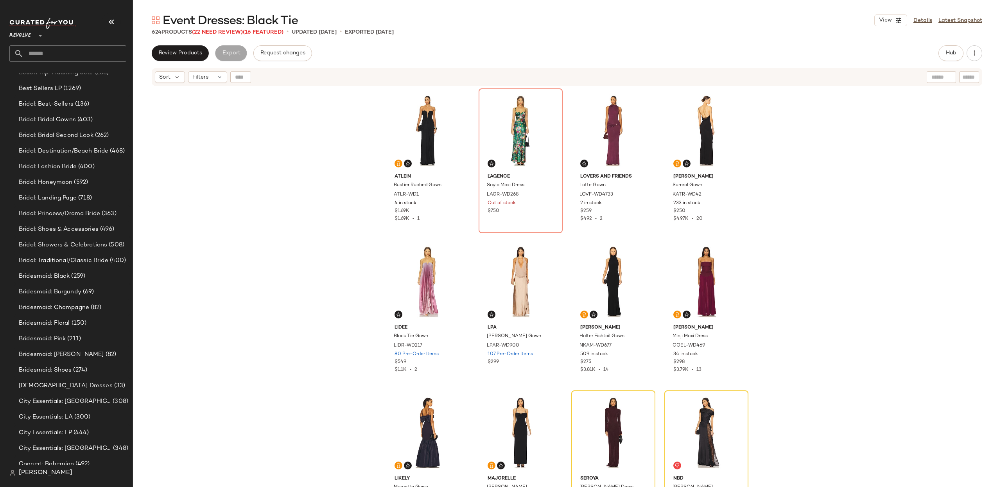
drag, startPoint x: 208, startPoint y: 75, endPoint x: 208, endPoint y: 97, distance: 21.9
click at [208, 75] on span "Filters" at bounding box center [200, 77] width 16 height 8
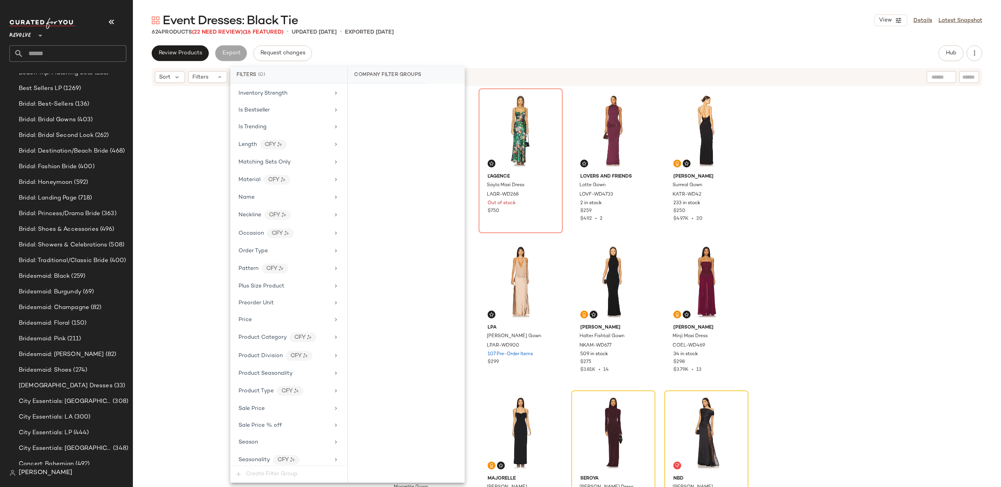
scroll to position [446, 0]
click at [312, 115] on div "Is Bestseller" at bounding box center [284, 110] width 91 height 8
drag, startPoint x: 365, startPoint y: 151, endPoint x: 361, endPoint y: 152, distance: 4.5
click at [365, 151] on div "true" at bounding box center [406, 151] width 117 height 19
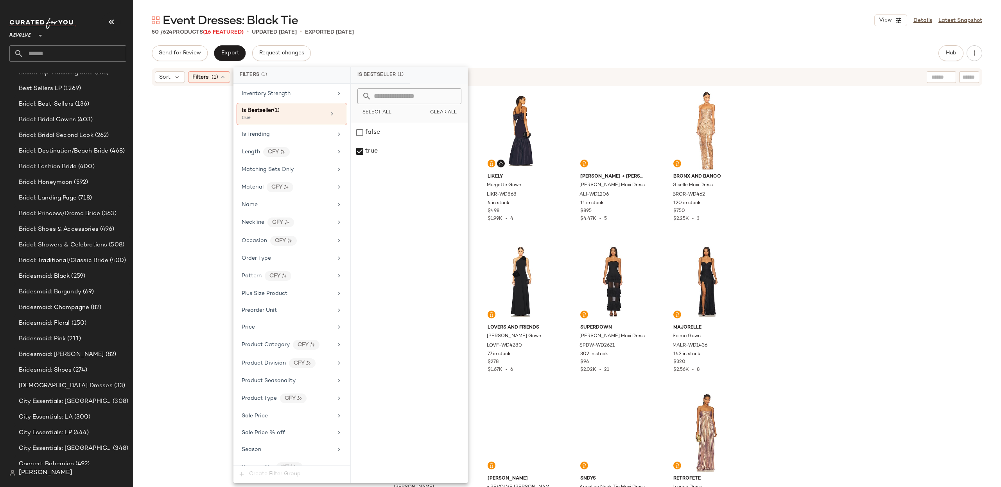
click at [820, 195] on div "[PERSON_NAME] Halter Fishtail Gown NKAM-WD677 509 in stock $275 $3.81K • 14 LIK…" at bounding box center [567, 297] width 868 height 420
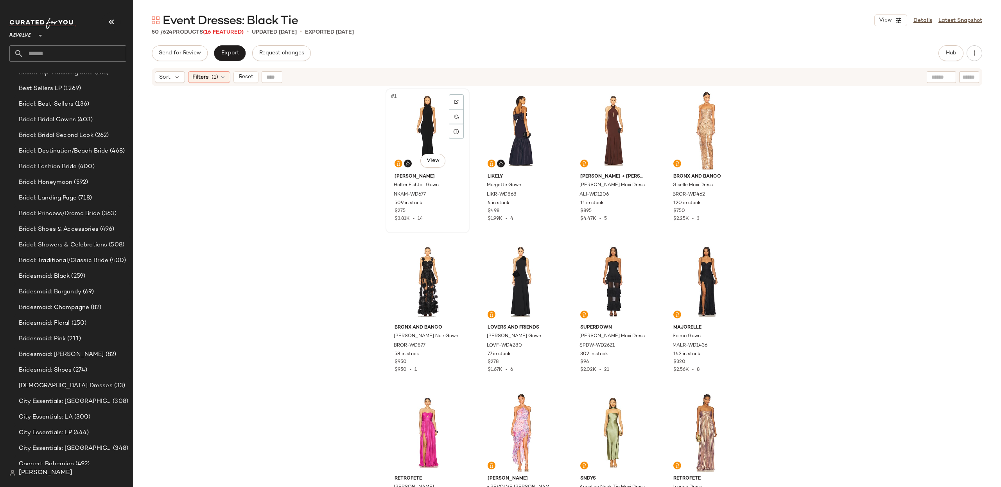
click at [420, 133] on div "#1 View" at bounding box center [427, 130] width 79 height 79
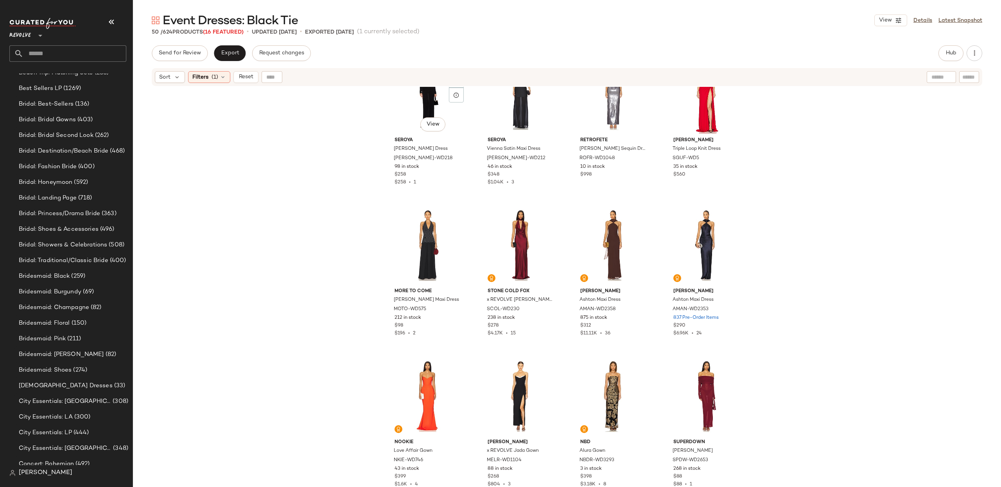
scroll to position [950, 0]
click at [605, 242] on div "#31 View" at bounding box center [613, 243] width 79 height 79
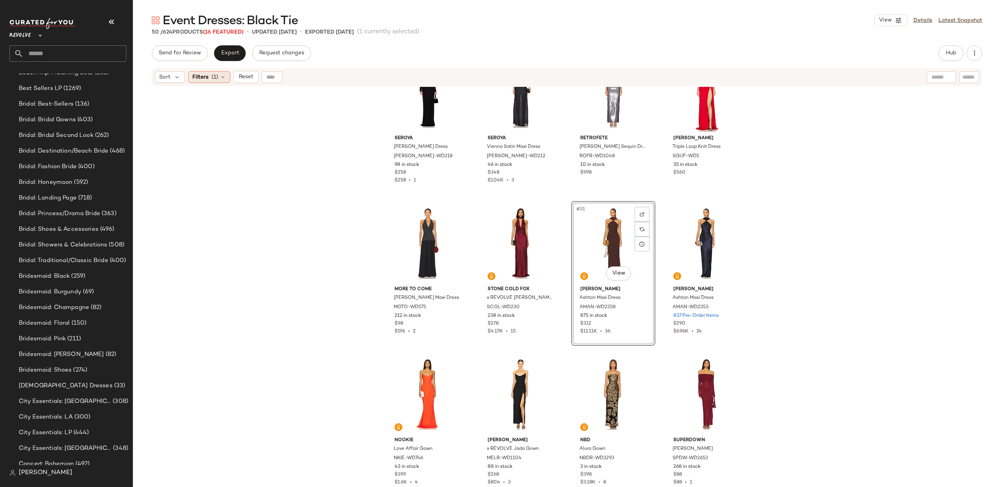
click at [209, 79] on div "Filters (1)" at bounding box center [209, 77] width 42 height 12
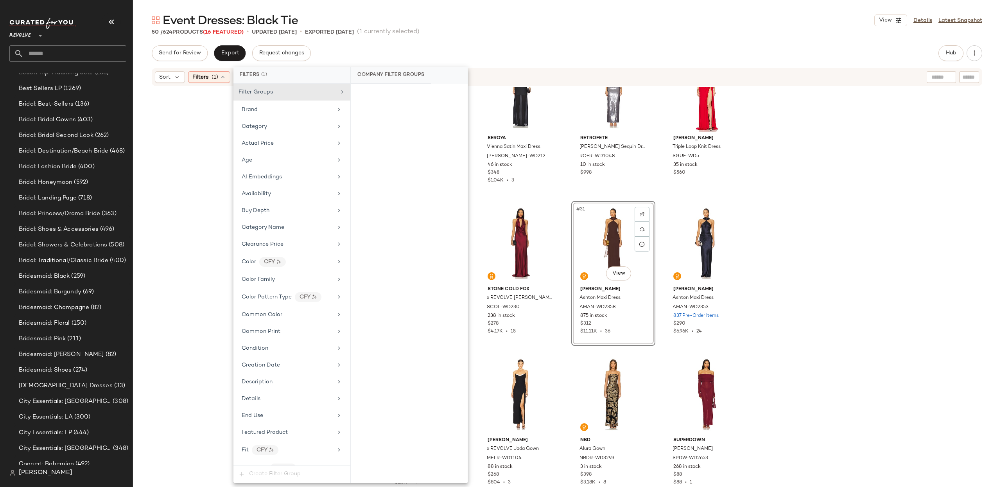
click at [806, 210] on div "[PERSON_NAME] Maxi Dress [PERSON_NAME]-WD218 98 in stock $258 $258 • 1 SEROYA V…" at bounding box center [567, 297] width 868 height 420
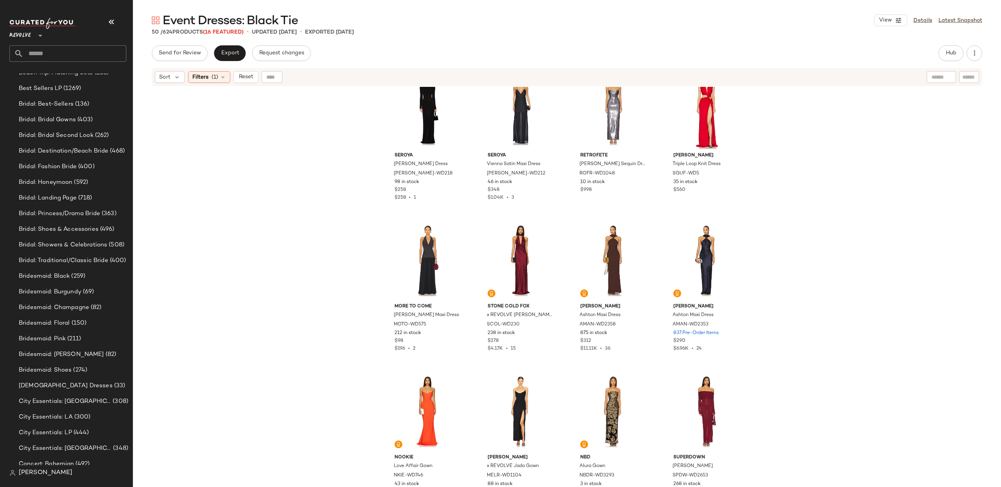
scroll to position [931, 0]
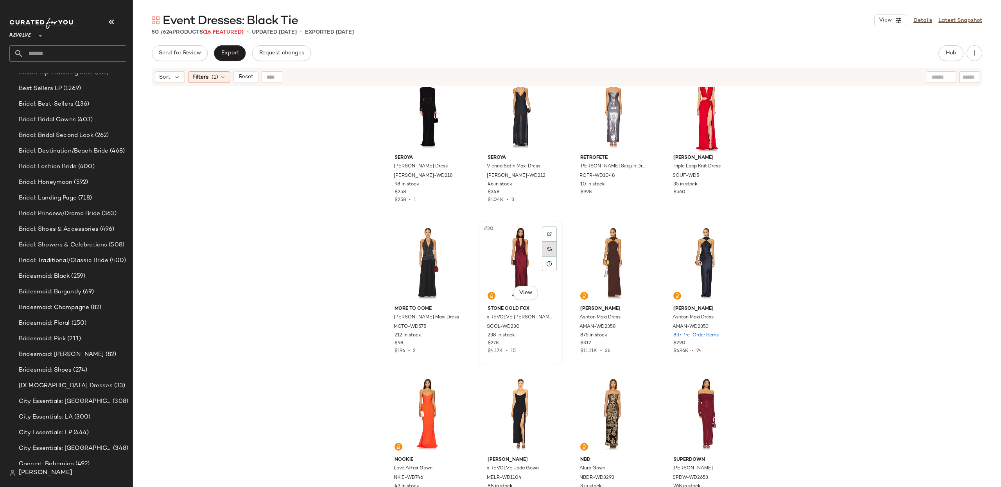
drag, startPoint x: 513, startPoint y: 256, endPoint x: 542, endPoint y: 255, distance: 29.0
click at [513, 256] on div "#30 View" at bounding box center [520, 262] width 79 height 79
click at [709, 260] on div "#32 View" at bounding box center [706, 262] width 79 height 79
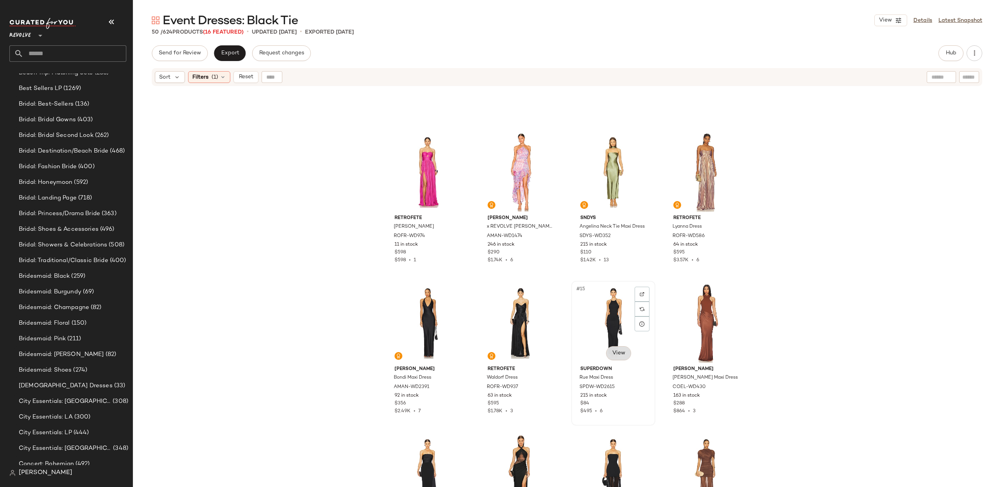
scroll to position [266, 0]
click at [414, 328] on div "#13 View" at bounding box center [427, 323] width 79 height 79
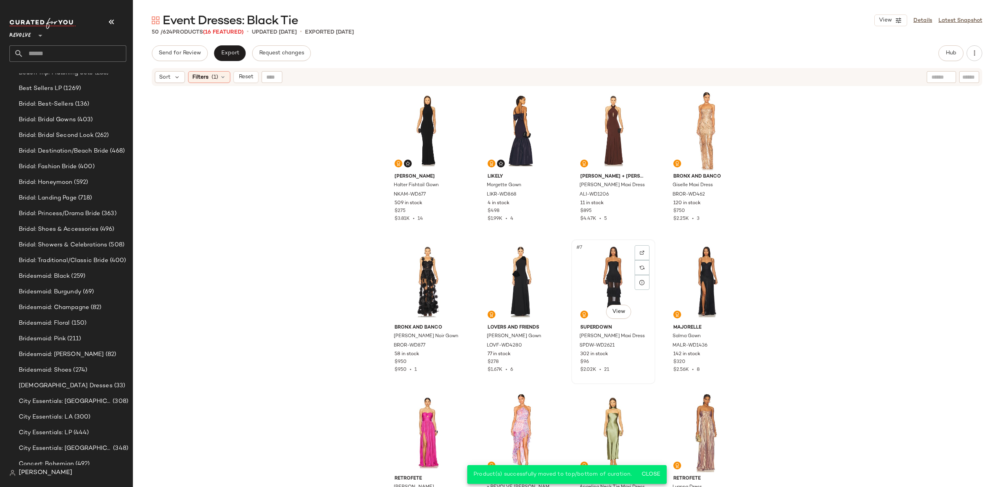
click at [613, 279] on div "#7 View" at bounding box center [613, 281] width 79 height 79
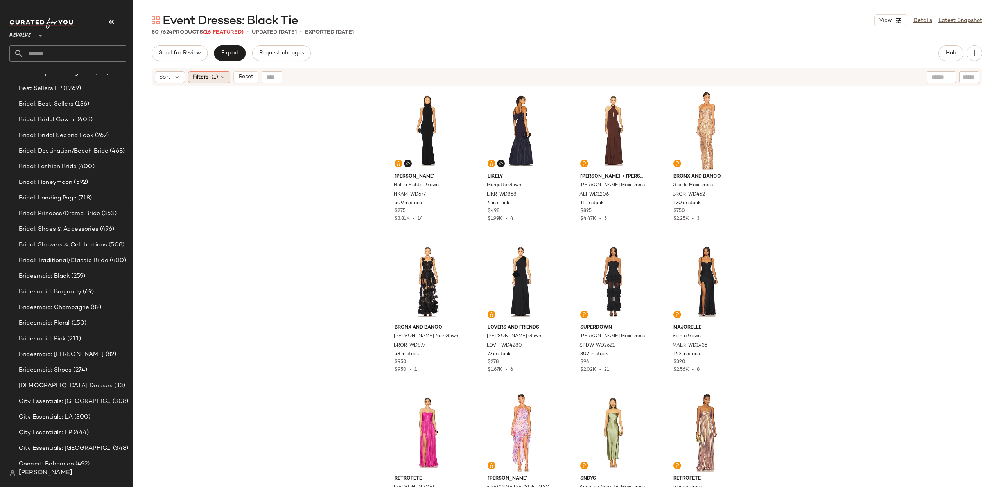
click at [209, 75] on div "Filters (1)" at bounding box center [209, 77] width 42 height 12
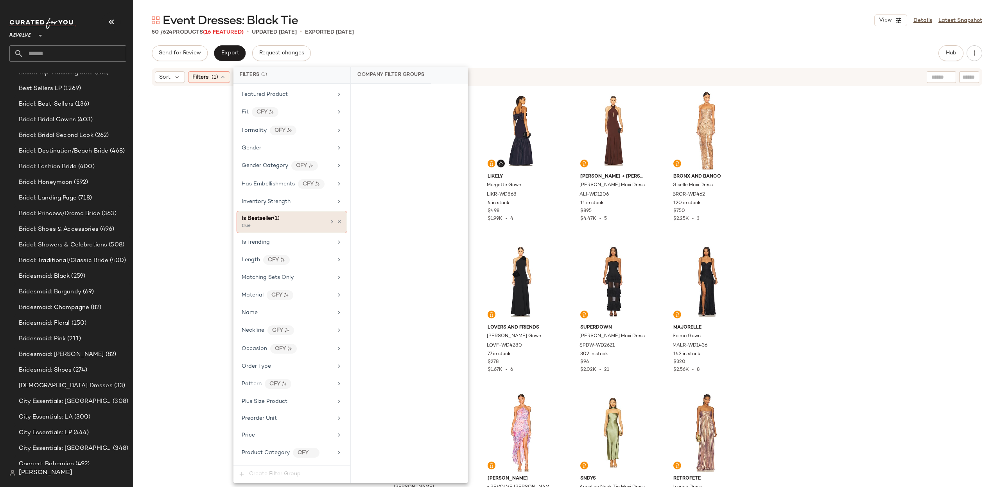
scroll to position [354, 0]
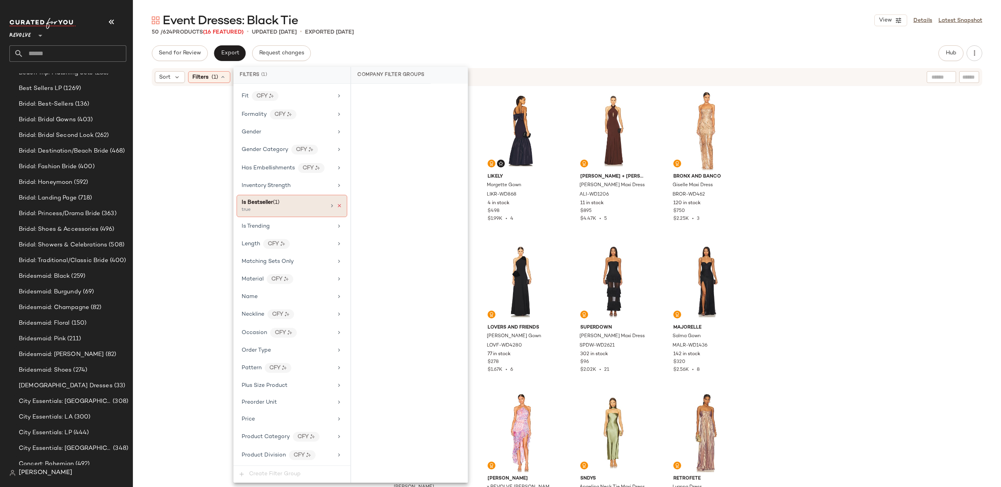
click at [337, 208] on icon at bounding box center [339, 205] width 5 height 5
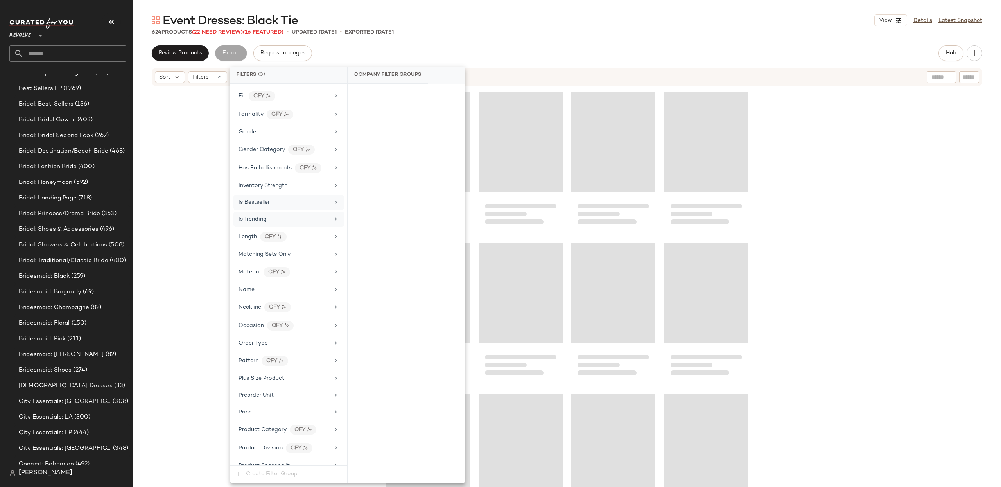
click at [305, 223] on div "Is Trending" at bounding box center [284, 219] width 91 height 8
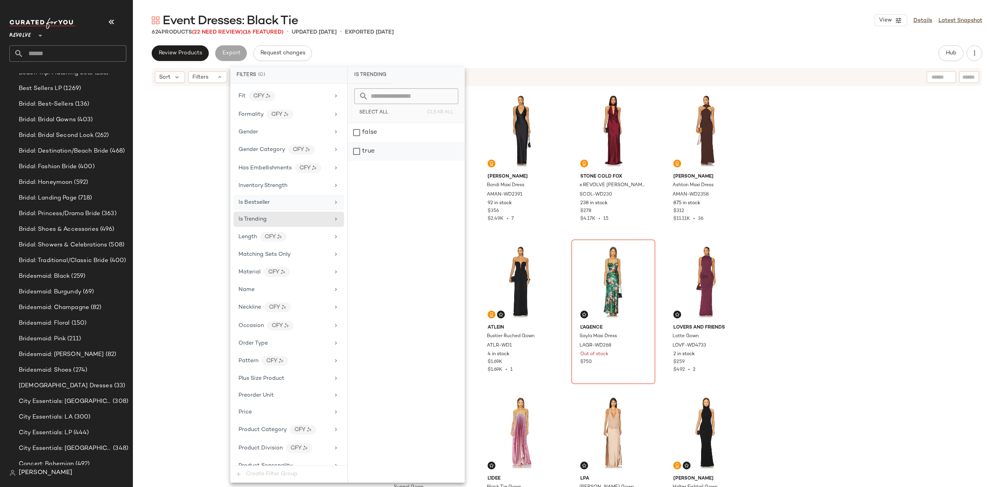
click at [361, 154] on div "true" at bounding box center [406, 151] width 117 height 19
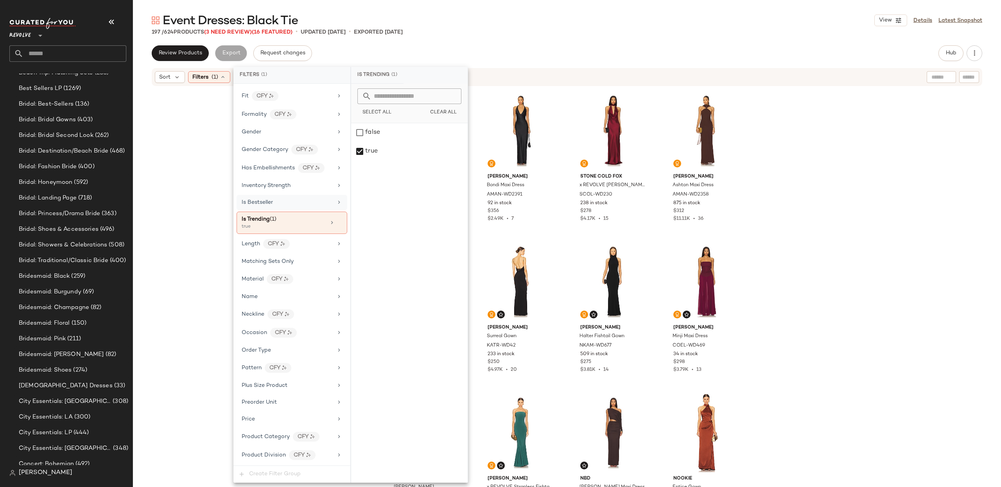
click at [867, 131] on div "superdown [PERSON_NAME] Maxi Dress SPDW-WD2621 302 in stock $96 $2.02K • 21 [PE…" at bounding box center [567, 297] width 868 height 420
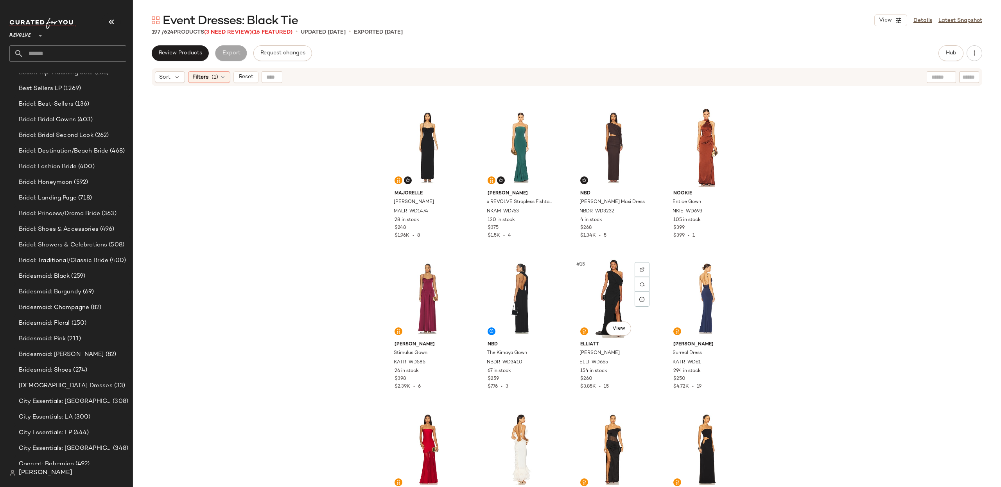
scroll to position [290, 0]
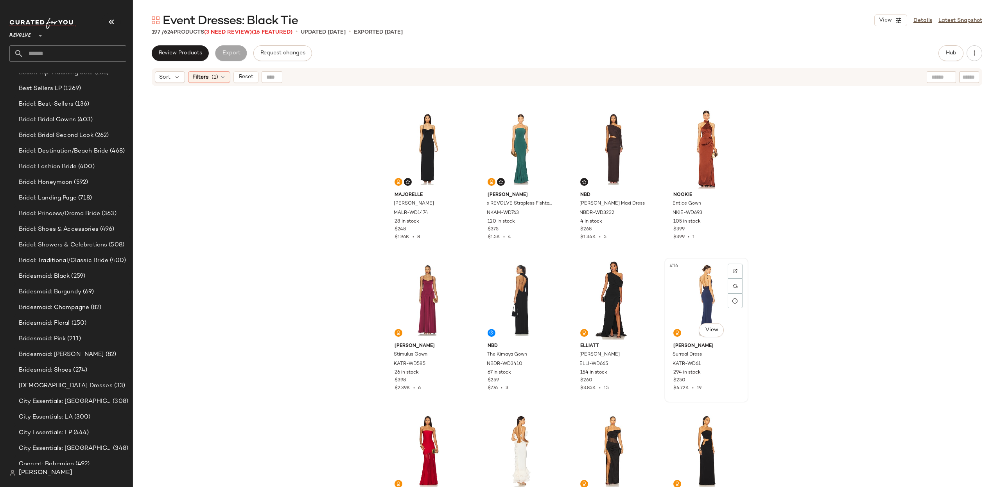
click at [689, 307] on div "#16 View" at bounding box center [706, 299] width 79 height 79
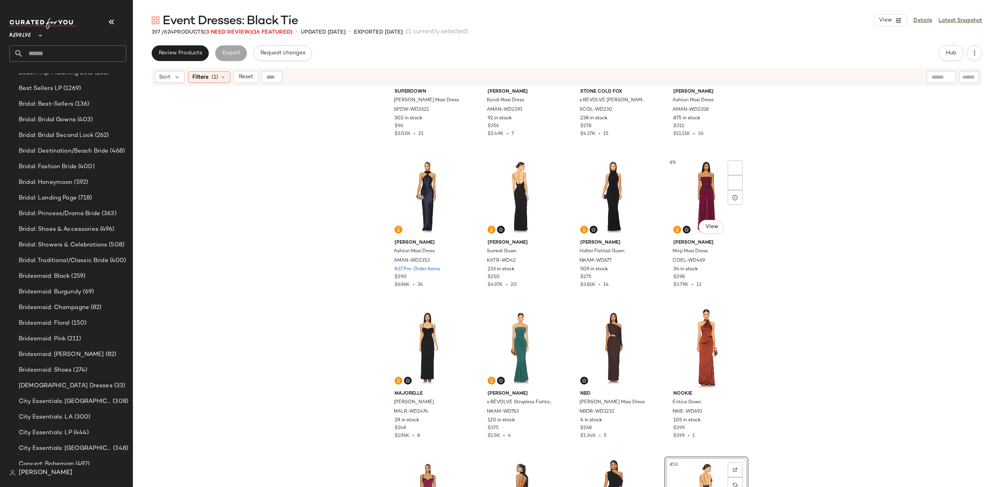
scroll to position [24, 0]
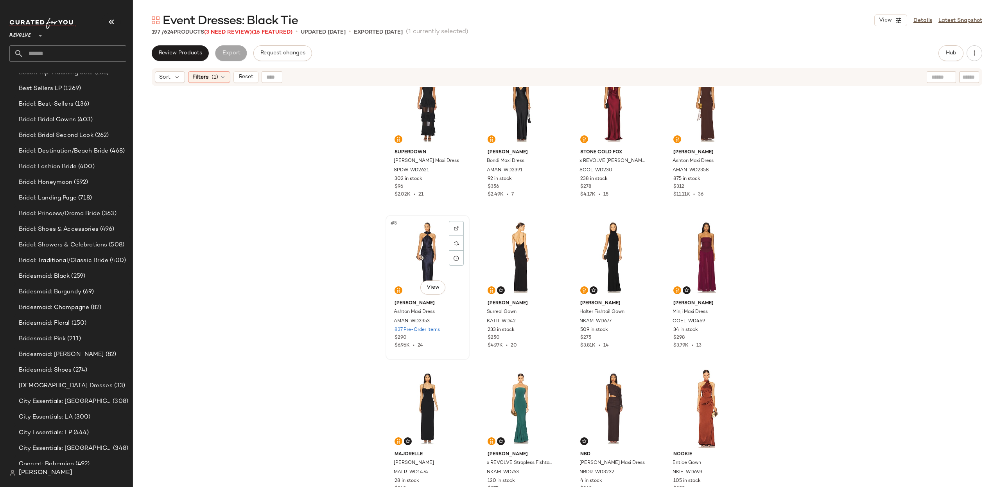
click at [427, 253] on div "#5 View" at bounding box center [427, 257] width 79 height 79
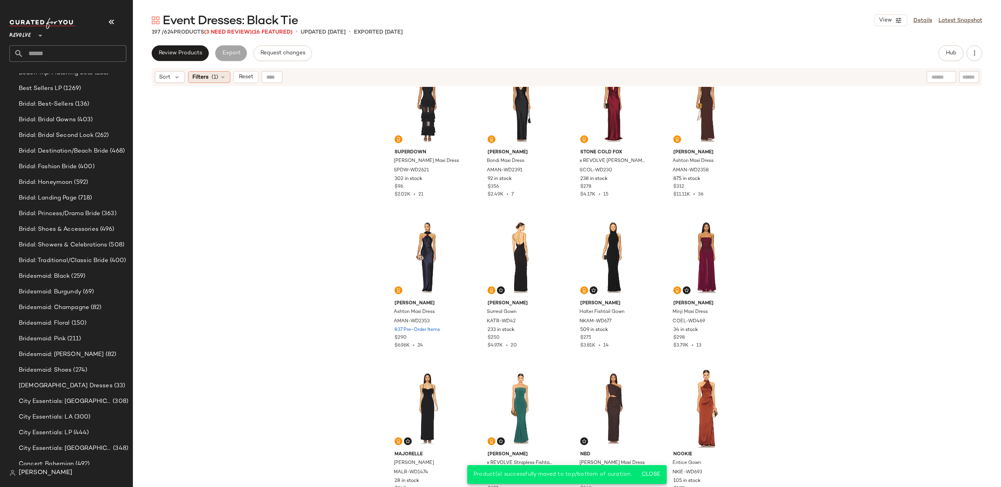
click at [214, 73] on span "(1)" at bounding box center [215, 77] width 7 height 8
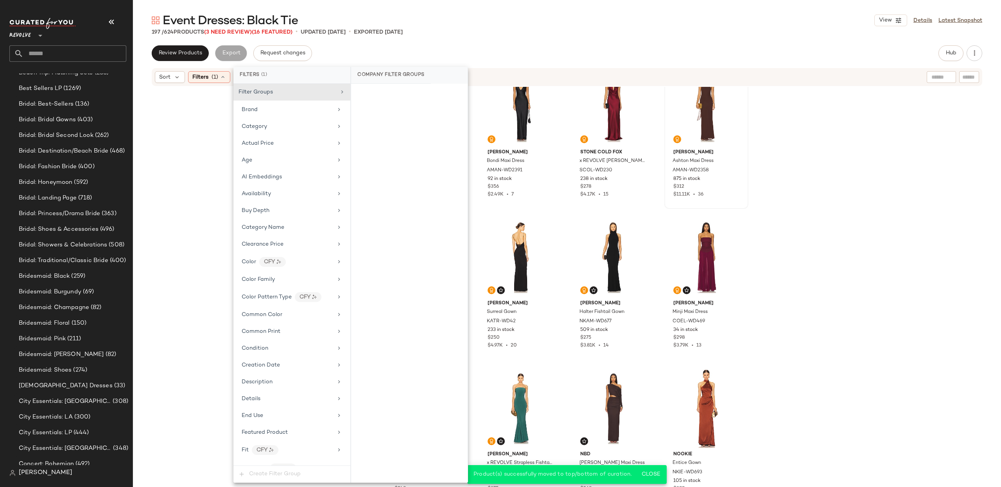
drag, startPoint x: 871, startPoint y: 123, endPoint x: 701, endPoint y: 125, distance: 170.1
click at [870, 123] on div "superdown [PERSON_NAME] Maxi Dress SPDW-WD2621 302 in stock $96 $2.02K • 21 [PE…" at bounding box center [567, 297] width 868 height 420
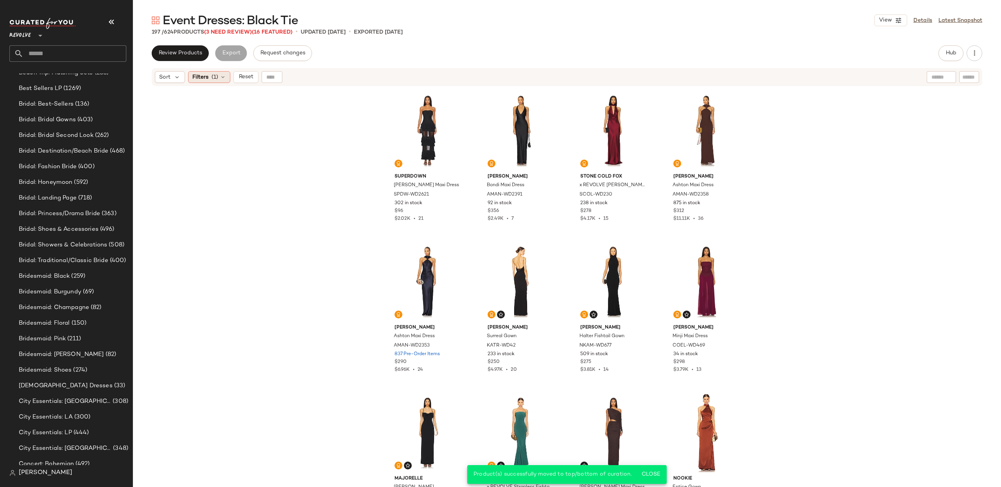
click at [223, 76] on icon at bounding box center [223, 77] width 6 height 6
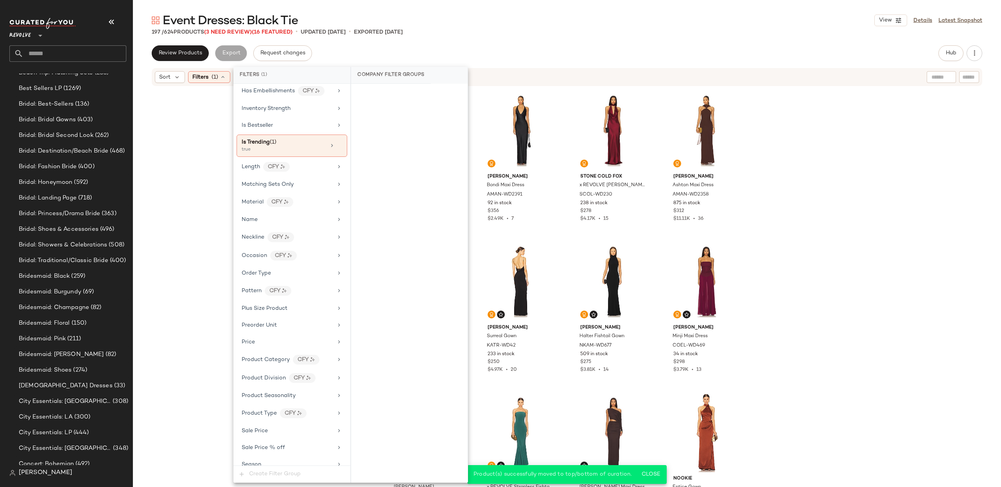
scroll to position [391, 0]
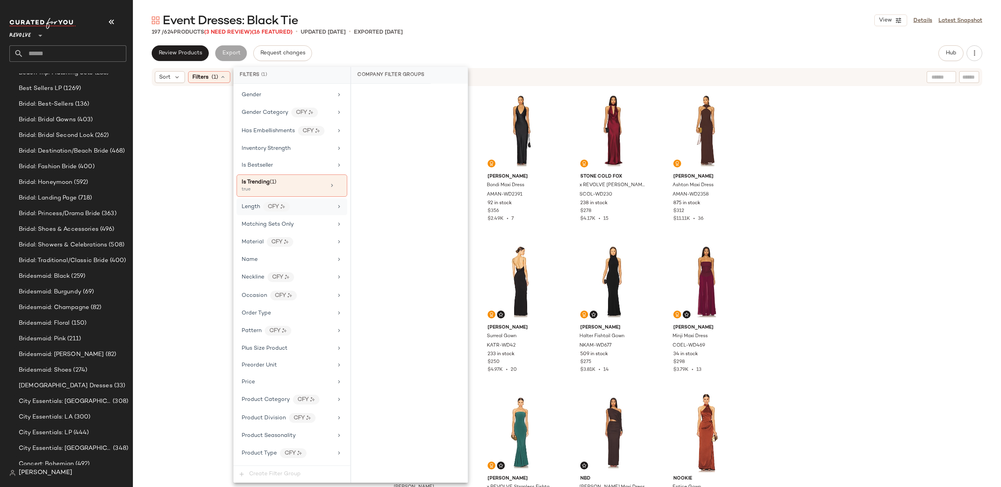
drag, startPoint x: 335, startPoint y: 194, endPoint x: 327, endPoint y: 198, distance: 8.7
click at [337, 188] on icon at bounding box center [339, 185] width 5 height 5
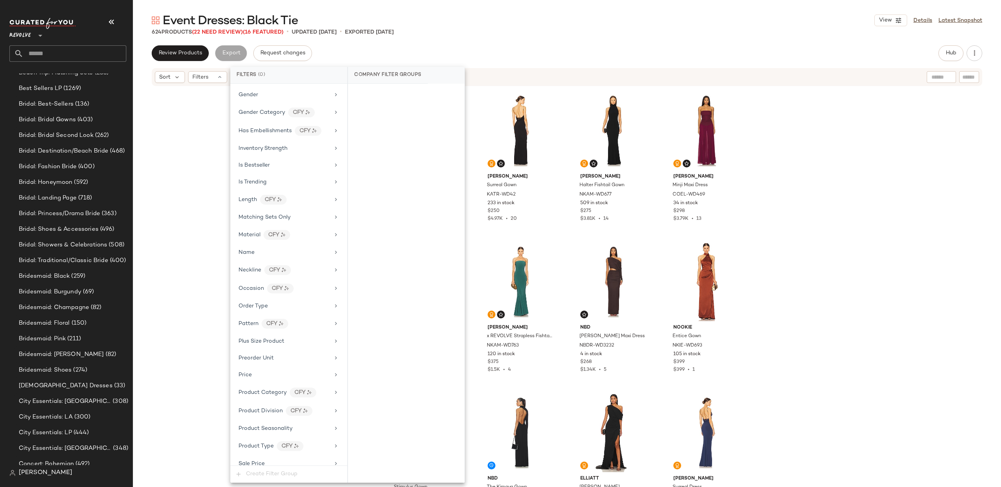
click at [895, 194] on div "[PERSON_NAME] [PERSON_NAME] Maxi Dress AMAN-WD2353 837 Pre-Order Items $290 $6.…" at bounding box center [567, 297] width 868 height 420
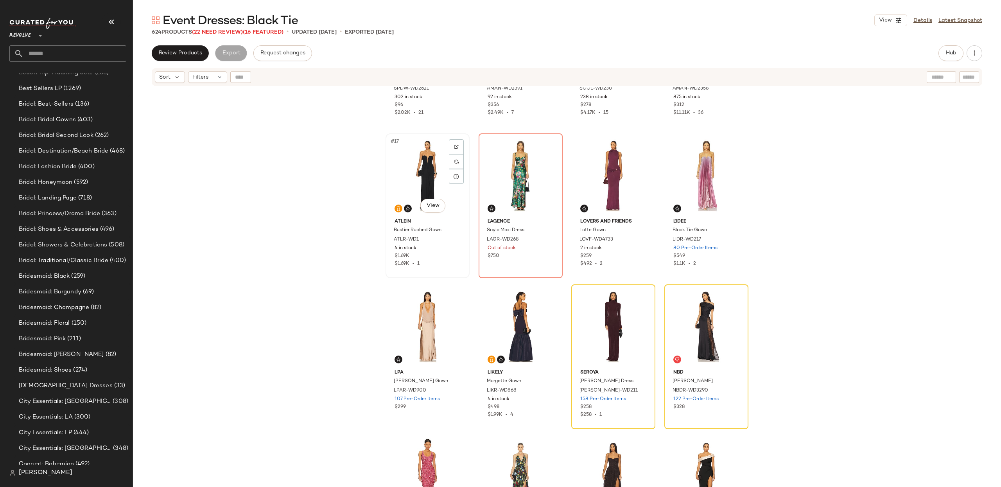
click at [424, 169] on div "#17 View" at bounding box center [427, 175] width 79 height 79
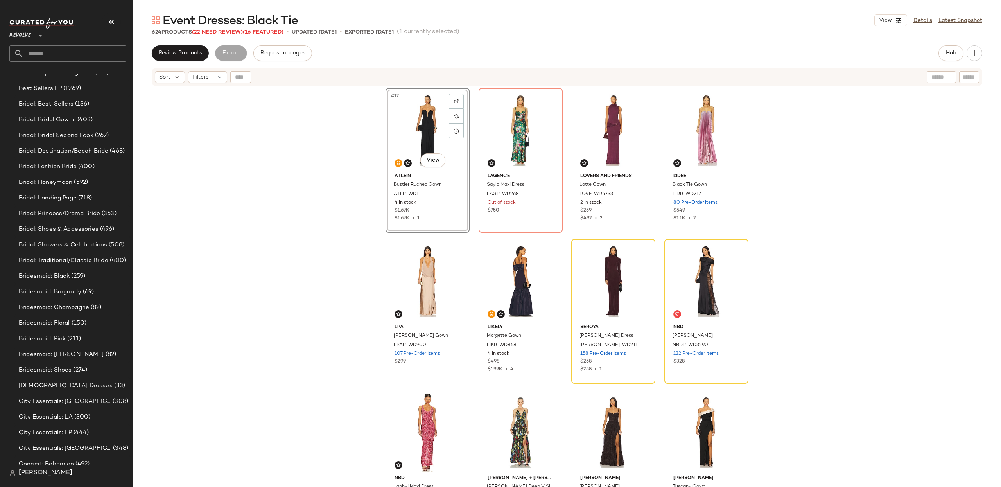
scroll to position [591, 0]
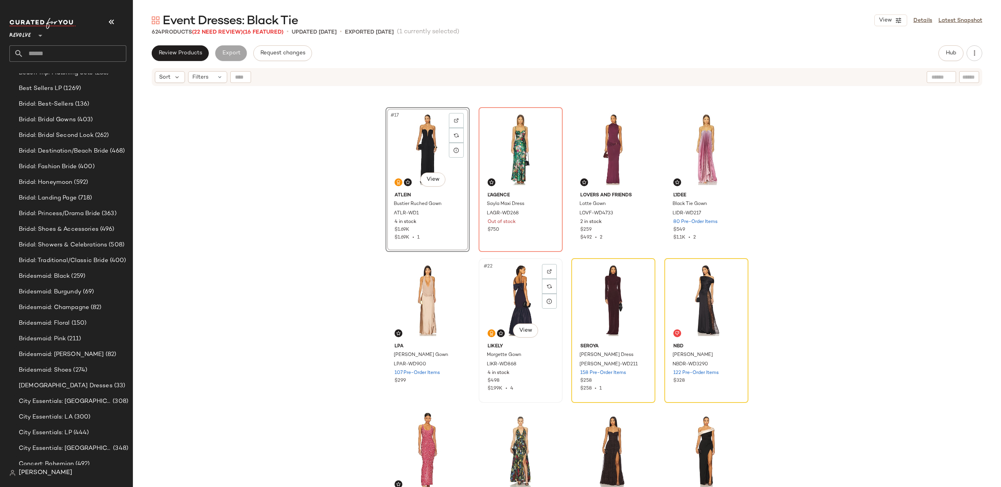
click at [512, 316] on div "#22 View" at bounding box center [520, 300] width 79 height 79
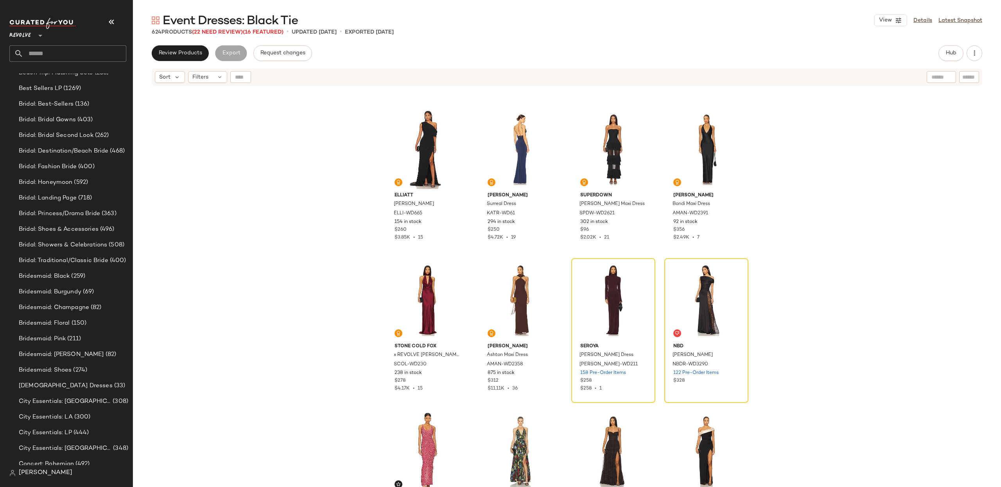
click at [841, 220] on div "ELLIATT Isadora Gown ELLI-WD665 154 in stock $260 $3.85K • 15 [PERSON_NAME] Sur…" at bounding box center [567, 297] width 868 height 420
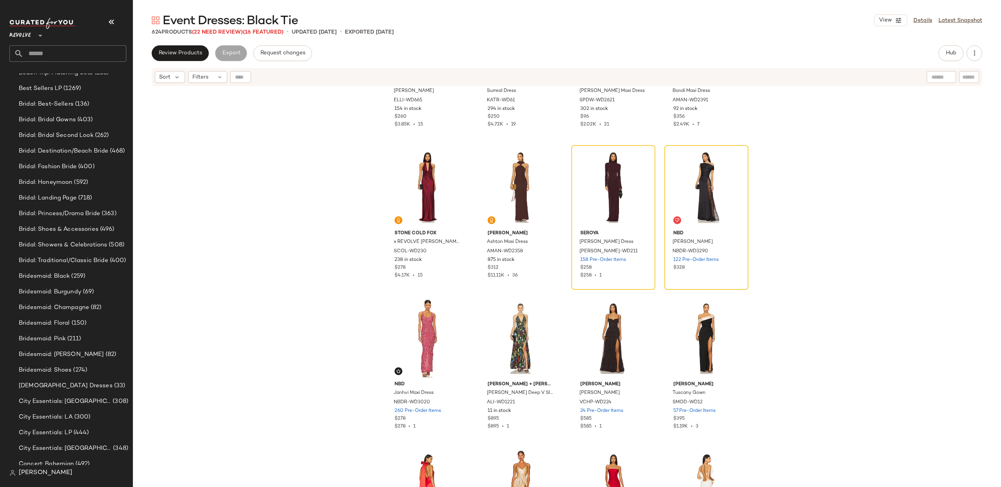
scroll to position [708, 0]
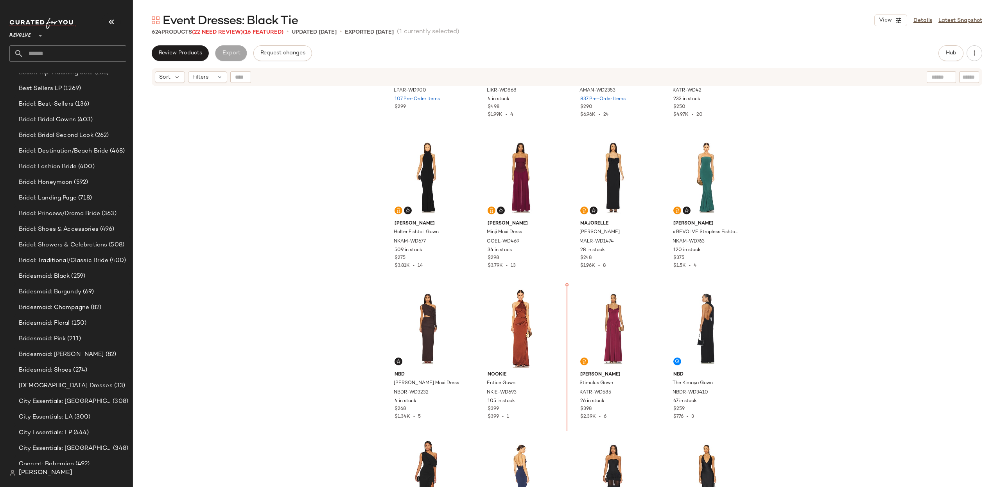
scroll to position [263, 0]
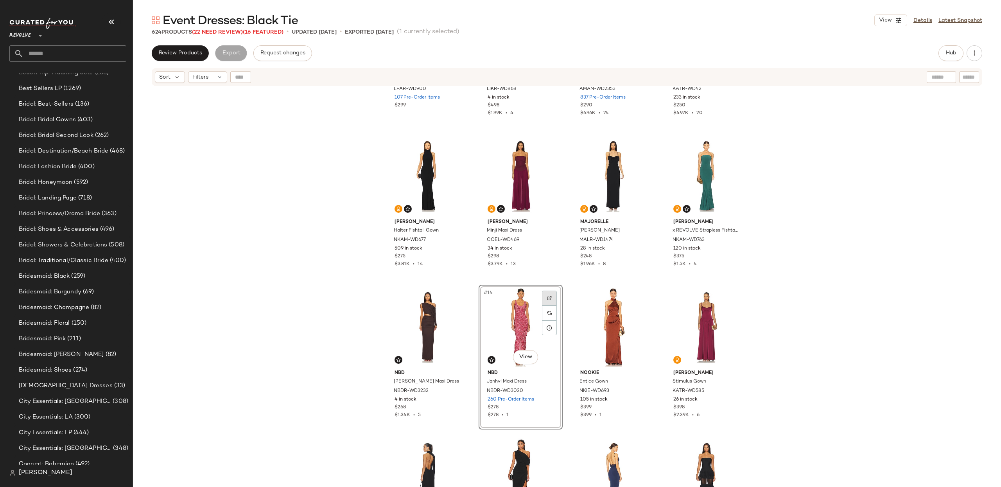
click at [547, 296] on img at bounding box center [549, 298] width 5 height 5
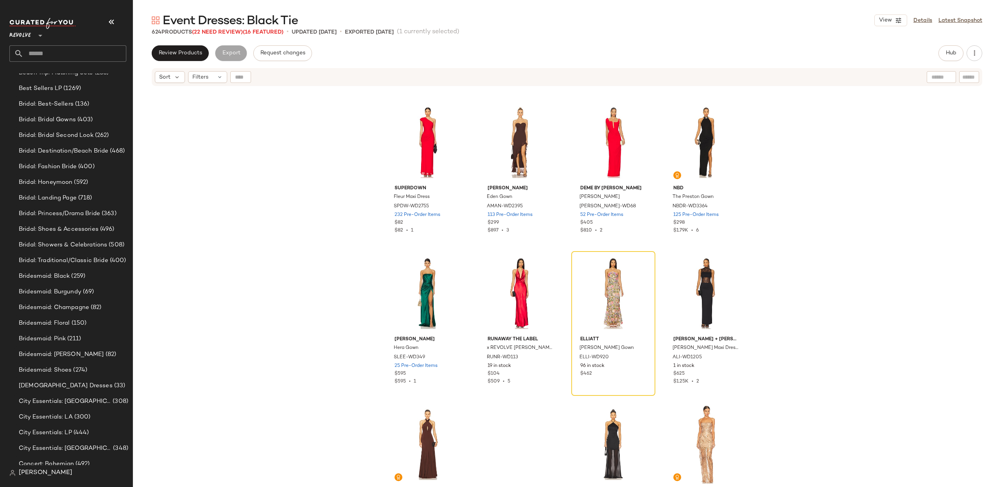
scroll to position [2109, 0]
click at [611, 291] on div "#63 View" at bounding box center [613, 291] width 79 height 79
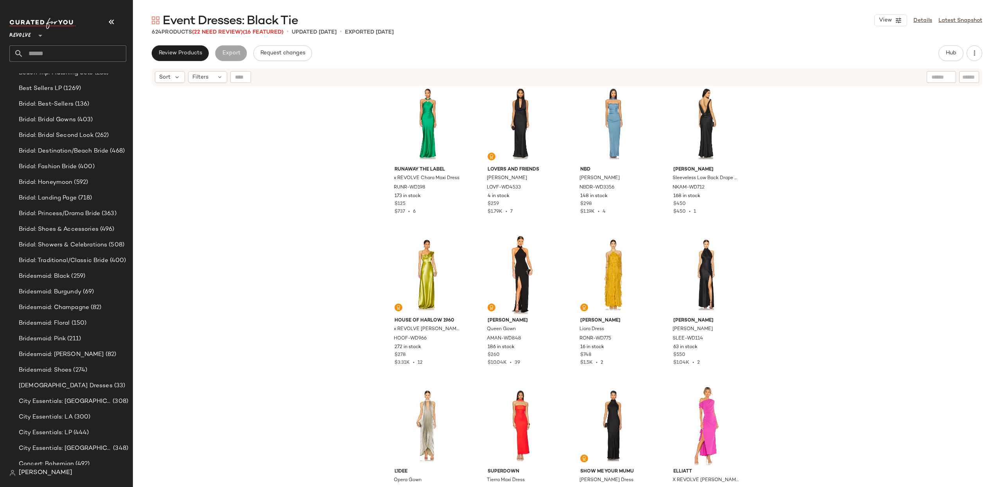
scroll to position [3476, 0]
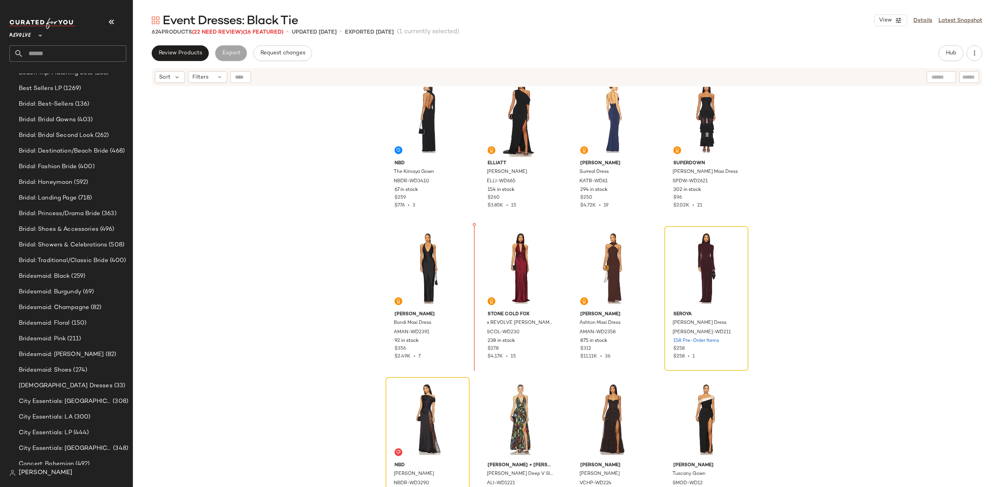
scroll to position [624, 0]
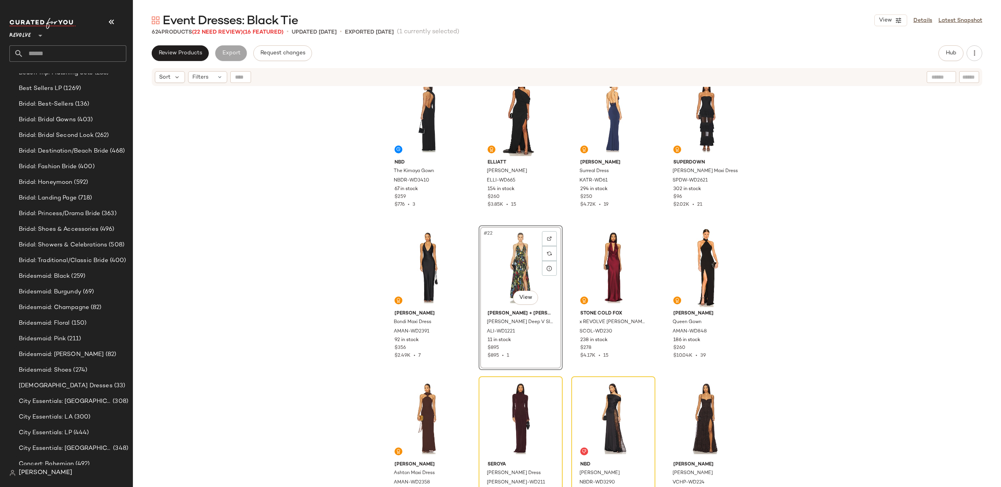
drag, startPoint x: 817, startPoint y: 220, endPoint x: 939, endPoint y: 69, distance: 194.6
click at [817, 220] on div "NBD The Kimaya Gown NBDR-WD3410 67 in stock $259 $776 • 3 ELLIATT Isadora Gown …" at bounding box center [567, 297] width 868 height 420
click at [948, 48] on button "Hub" at bounding box center [951, 53] width 25 height 16
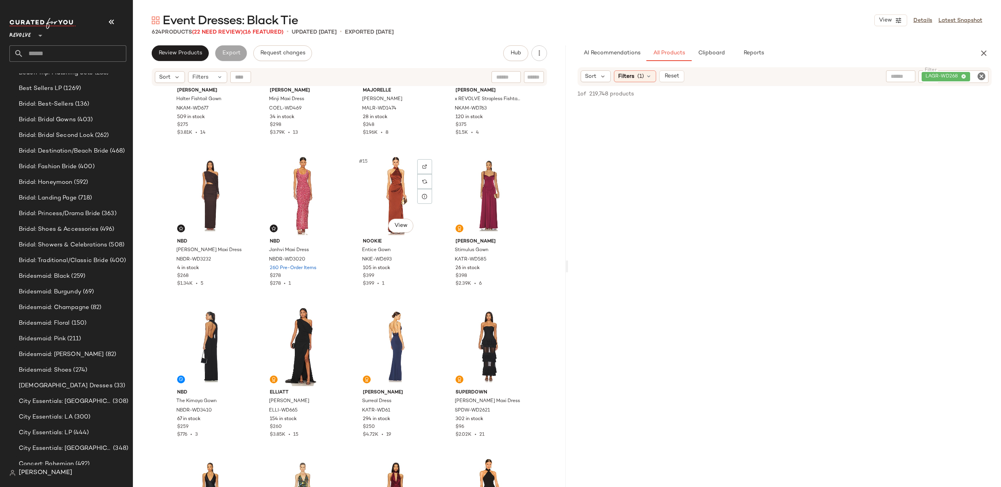
scroll to position [391, 0]
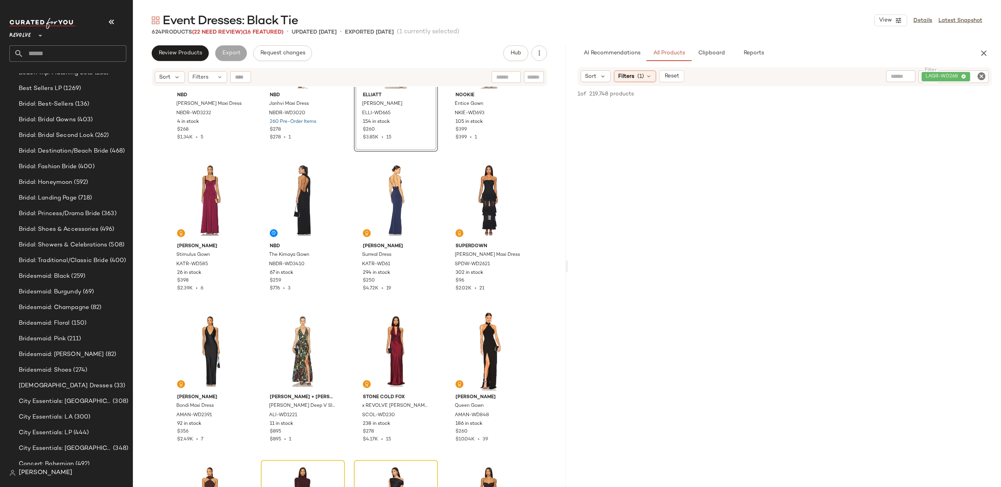
scroll to position [545, 0]
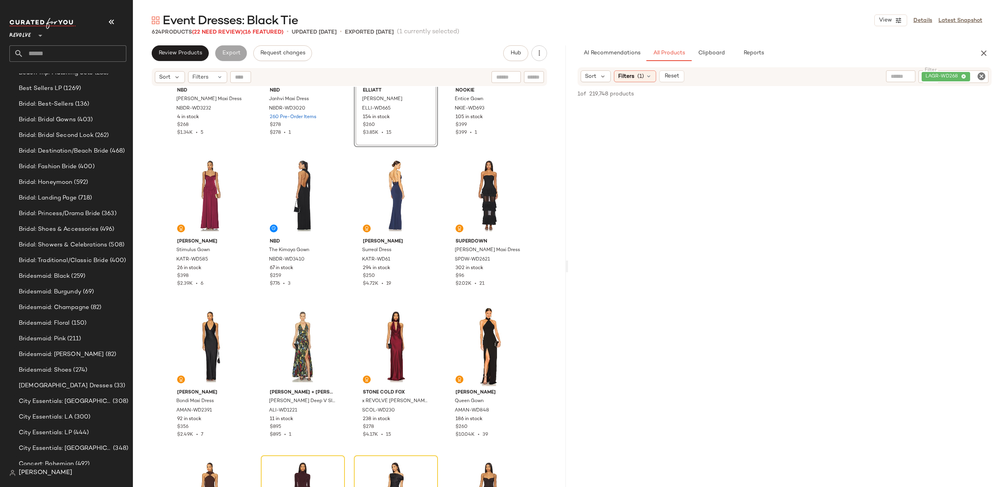
click at [978, 75] on icon "Clear Filter" at bounding box center [981, 76] width 9 height 9
click at [626, 75] on span "Filters" at bounding box center [626, 76] width 16 height 8
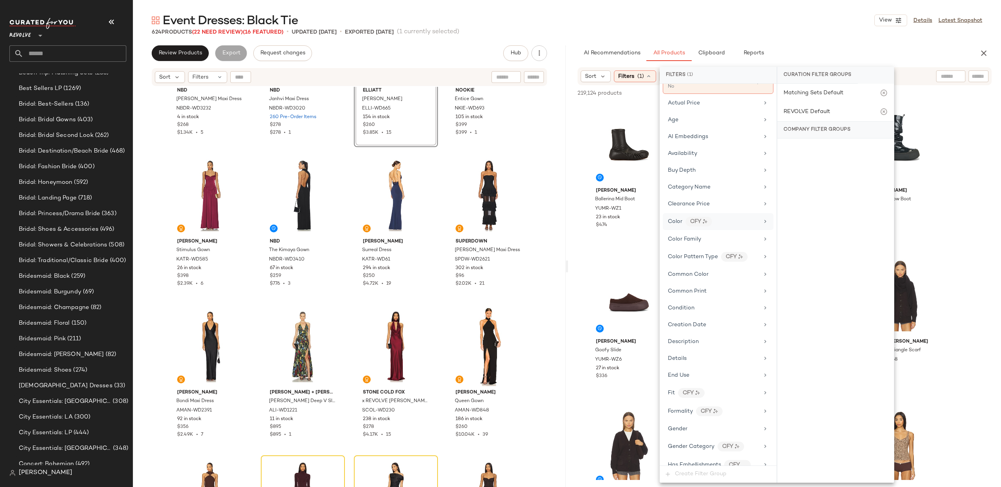
scroll to position [0, 0]
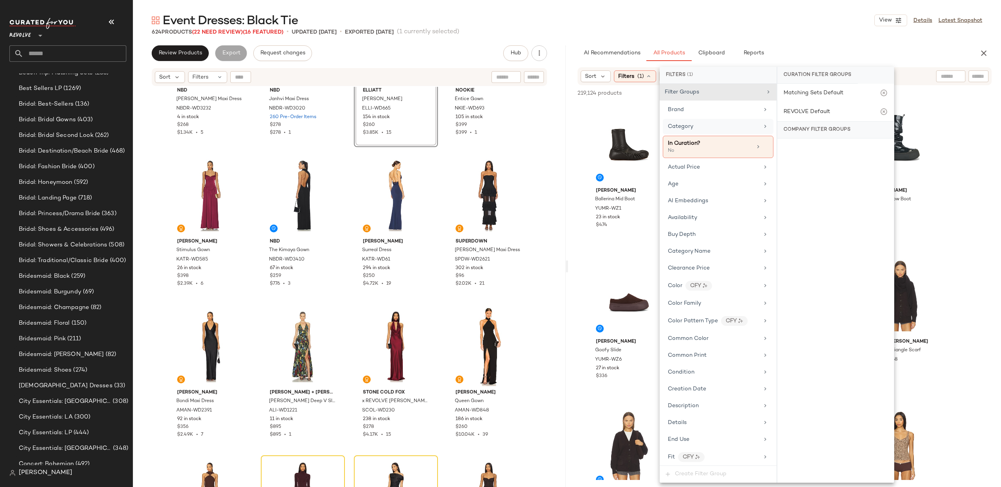
click at [696, 128] on div "Category" at bounding box center [713, 126] width 91 height 8
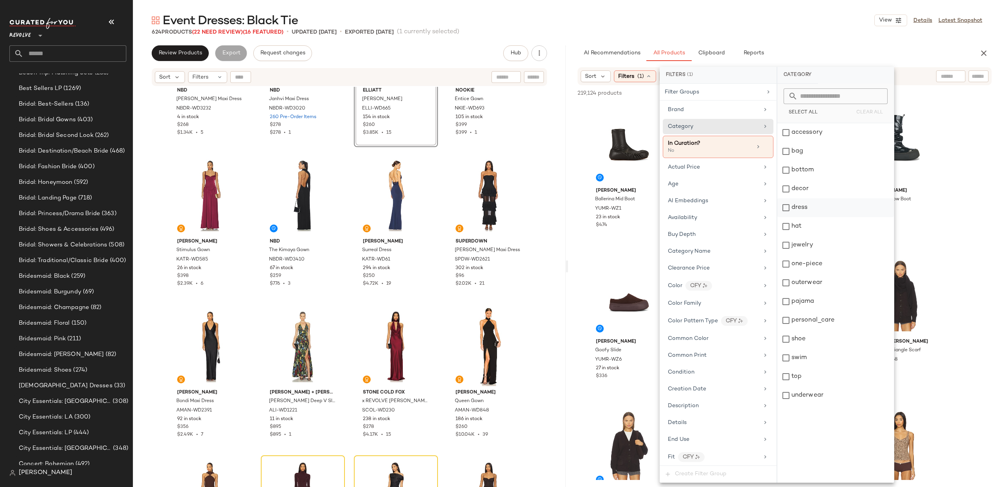
click at [790, 208] on div "dress" at bounding box center [835, 207] width 117 height 19
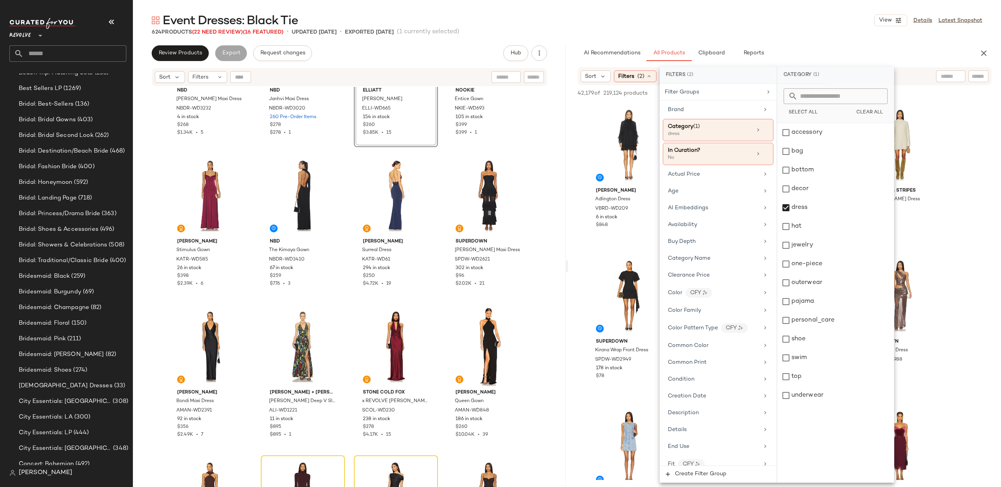
click at [574, 45] on div "AI Recommendations All Products Clipboard Reports" at bounding box center [772, 53] width 408 height 16
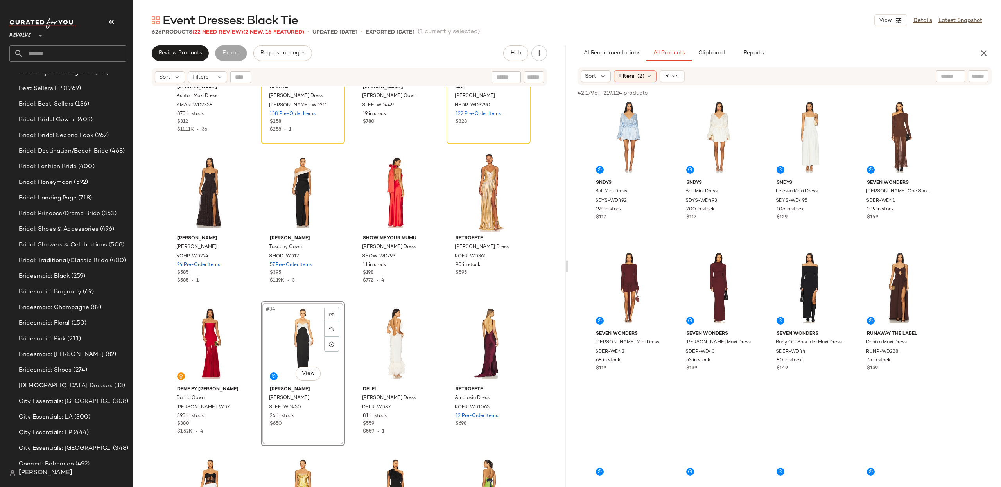
scroll to position [1289, 0]
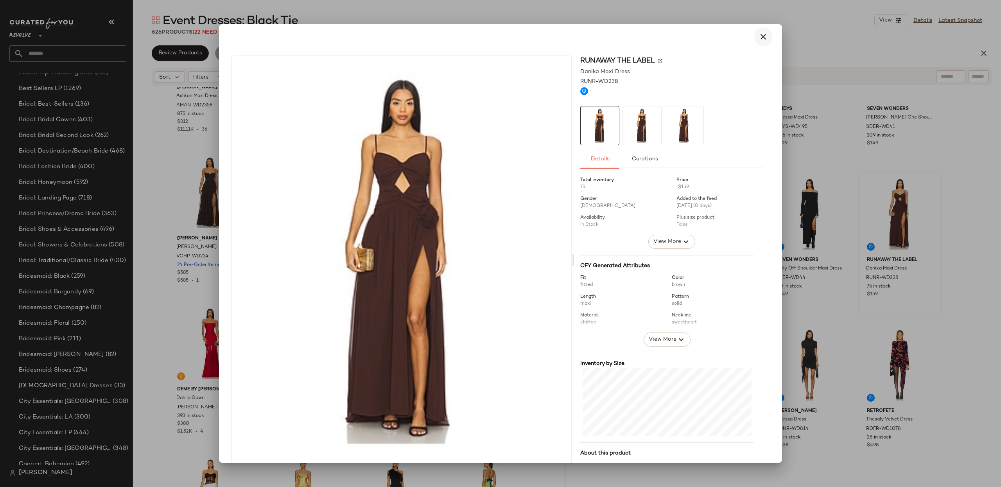
click at [759, 40] on icon "button" at bounding box center [763, 36] width 9 height 9
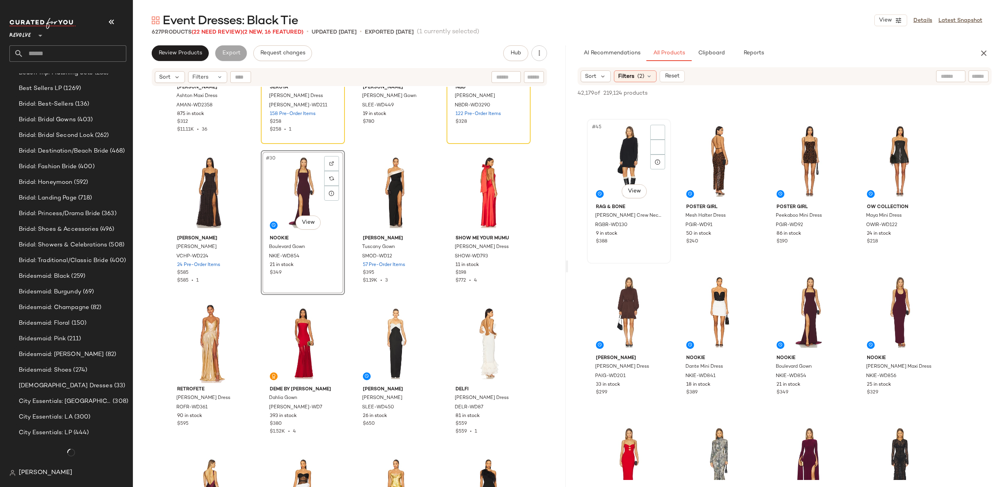
scroll to position [478, 0]
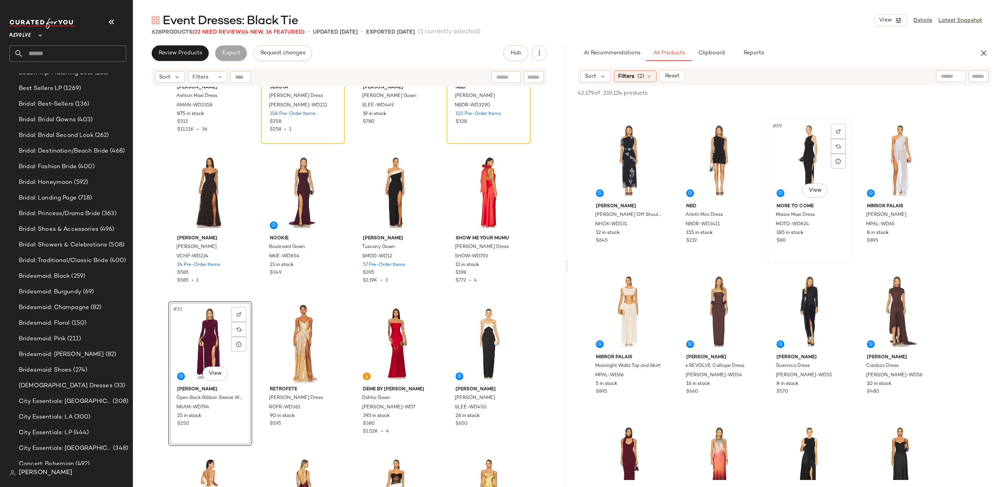
scroll to position [2098, 0]
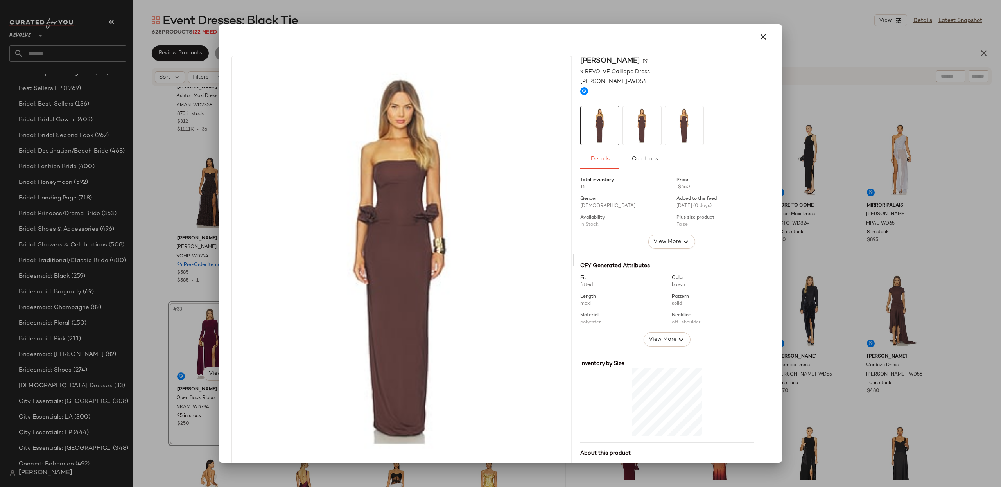
click at [759, 37] on icon "button" at bounding box center [763, 36] width 9 height 9
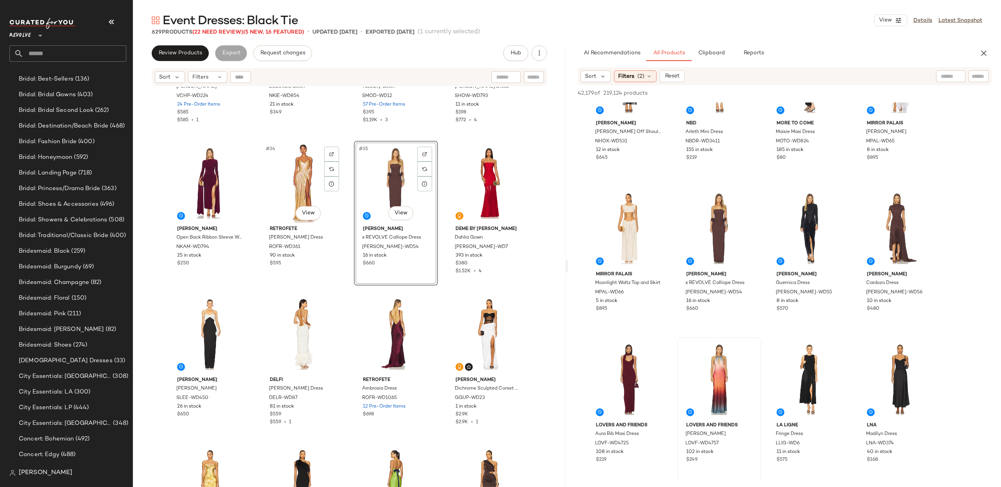
scroll to position [478, 0]
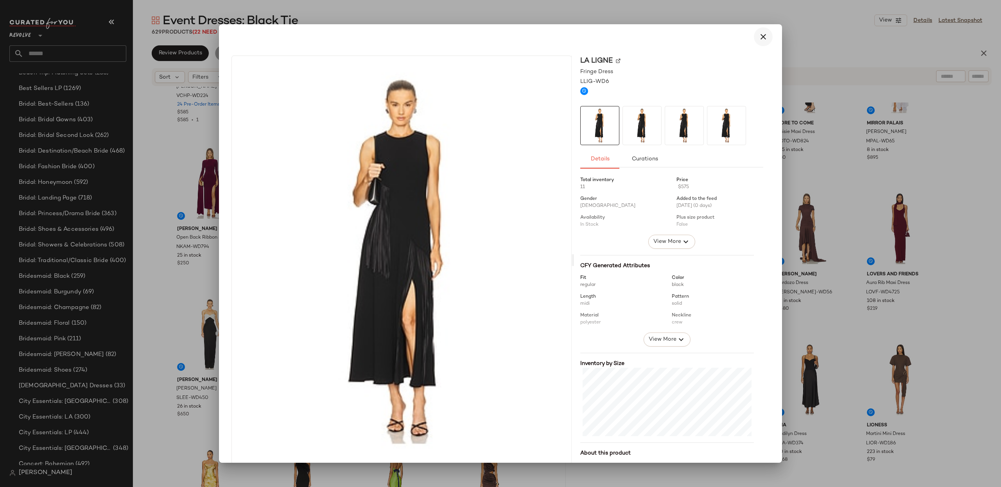
click at [759, 33] on icon "button" at bounding box center [763, 36] width 9 height 9
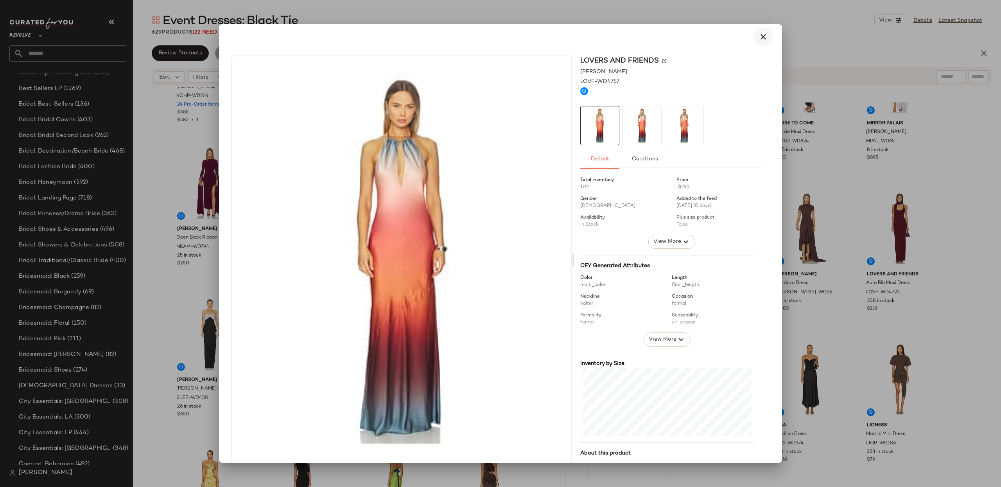
click at [759, 36] on icon "button" at bounding box center [763, 36] width 9 height 9
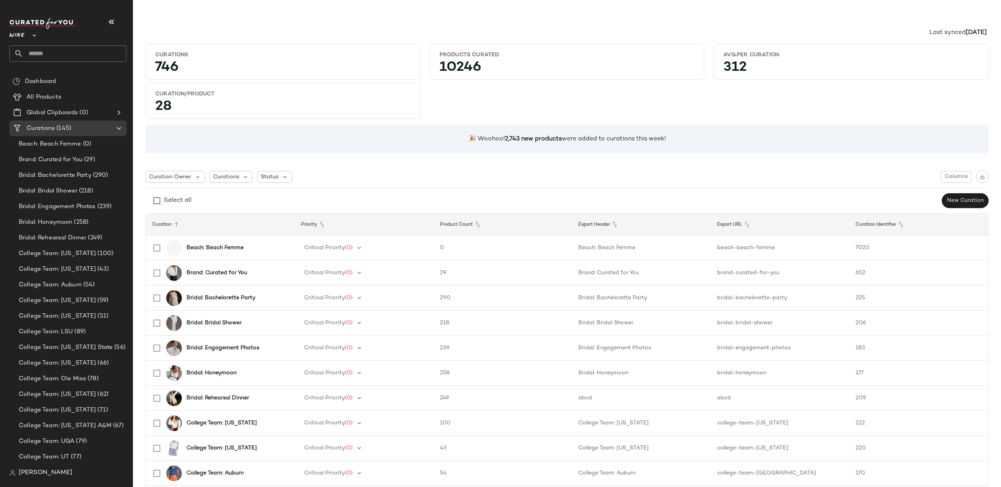
click at [52, 478] on div "[PERSON_NAME]" at bounding box center [70, 473] width 123 height 16
click at [43, 474] on span "[PERSON_NAME]" at bounding box center [46, 472] width 54 height 9
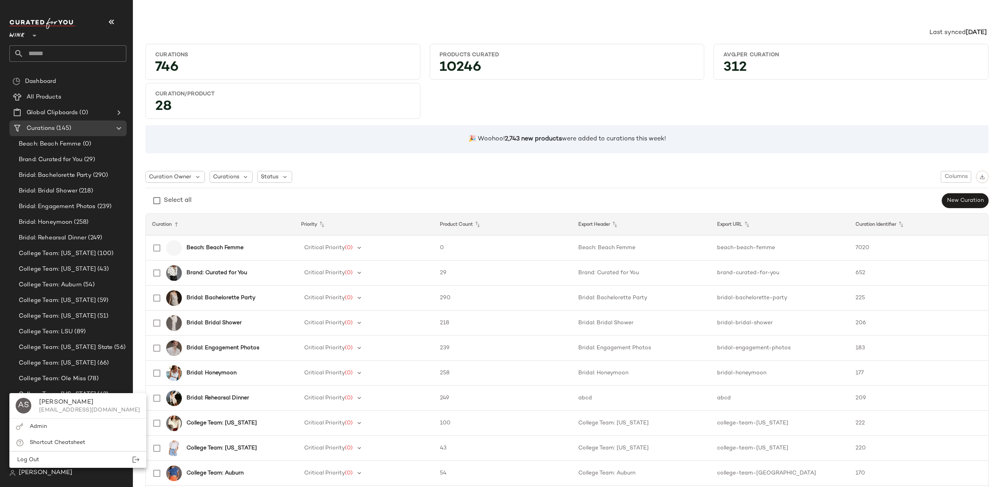
click at [47, 458] on div "Log Out" at bounding box center [77, 460] width 137 height 16
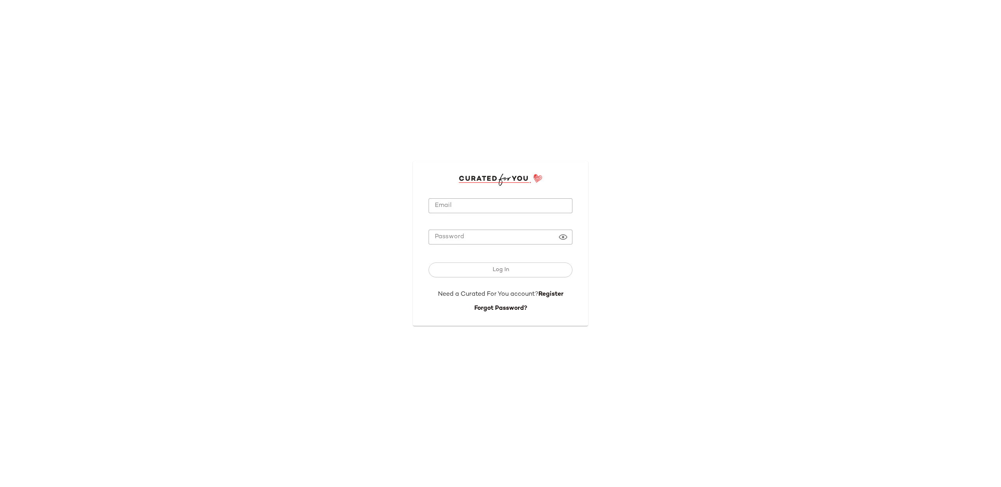
click at [465, 204] on input "Email" at bounding box center [501, 205] width 144 height 15
type input "**********"
click at [429, 262] on button "Log In" at bounding box center [501, 269] width 144 height 15
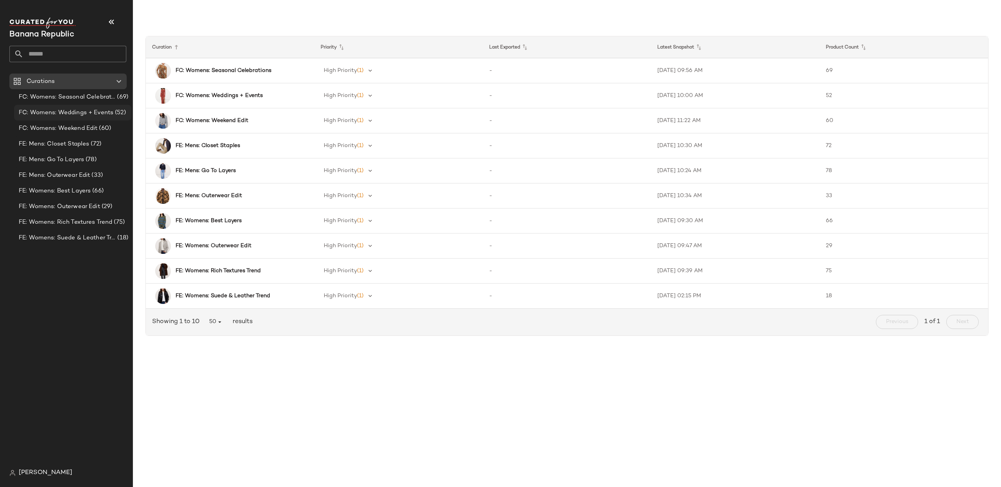
click at [60, 107] on div "FC: Womens: Weddings + Events (52)" at bounding box center [72, 113] width 117 height 16
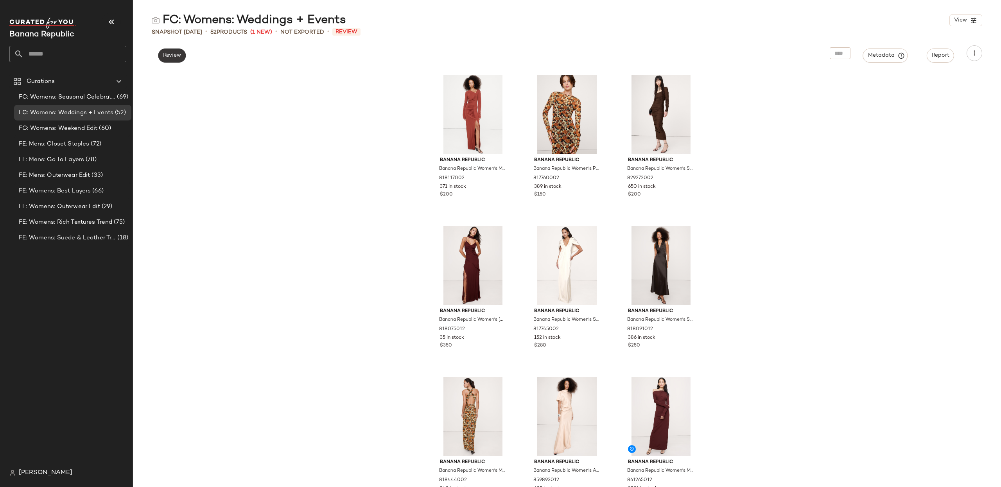
click at [171, 58] on span "Review" at bounding box center [172, 55] width 18 height 6
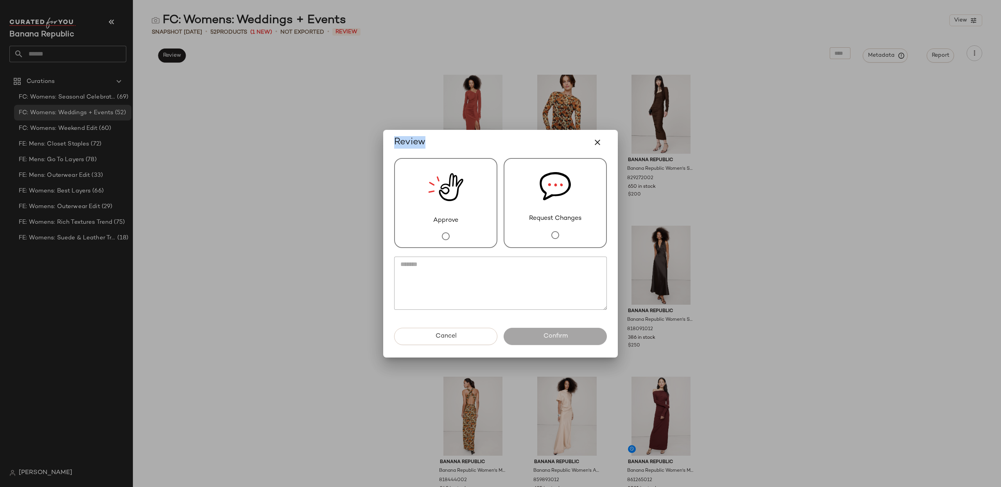
drag, startPoint x: 521, startPoint y: 133, endPoint x: 587, endPoint y: 137, distance: 66.2
click at [292, 123] on div "Review Approve Request Changes Cancel Confirm" at bounding box center [500, 243] width 1001 height 487
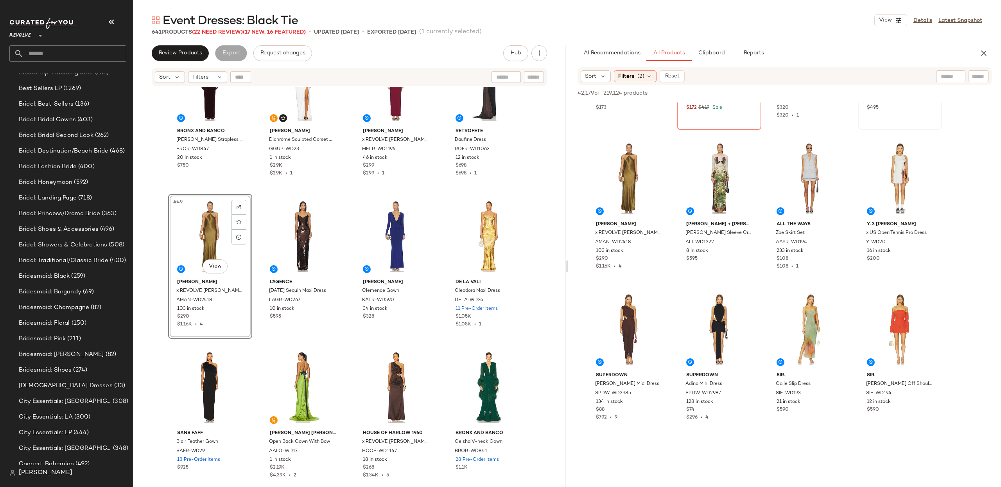
scroll to position [8449, 0]
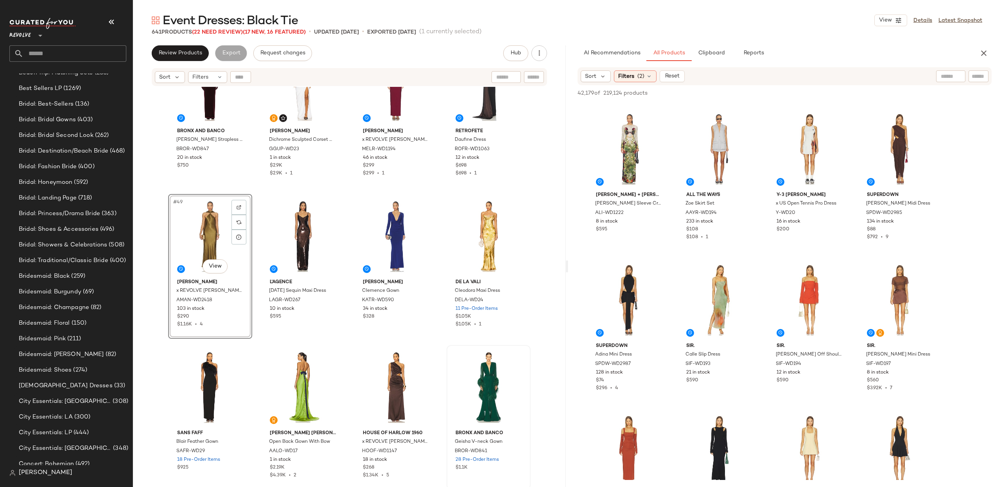
drag, startPoint x: 628, startPoint y: 334, endPoint x: 461, endPoint y: 487, distance: 226.4
